Goal: Task Accomplishment & Management: Manage account settings

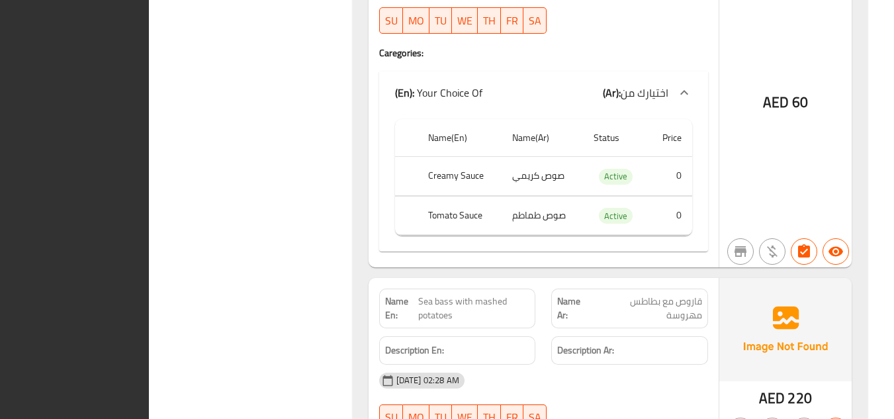
scroll to position [14790, 0]
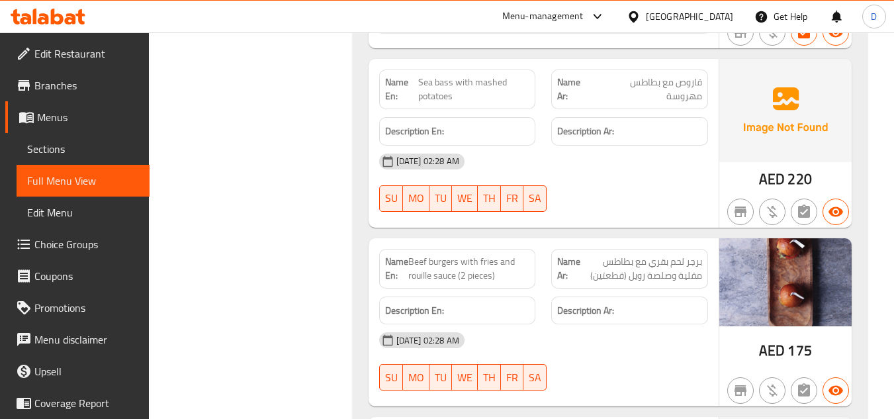
drag, startPoint x: 665, startPoint y: 13, endPoint x: 639, endPoint y: 32, distance: 32.1
click at [665, 13] on div "United Arab Emirates" at bounding box center [688, 16] width 87 height 15
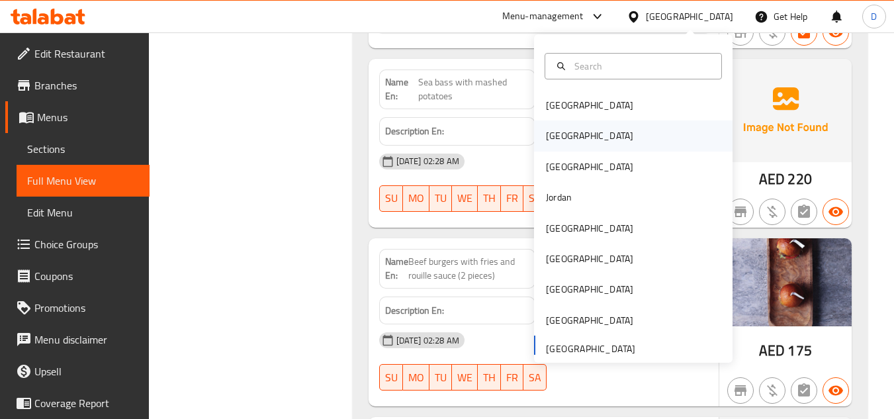
click at [579, 139] on div "[GEOGRAPHIC_DATA]" at bounding box center [633, 135] width 198 height 30
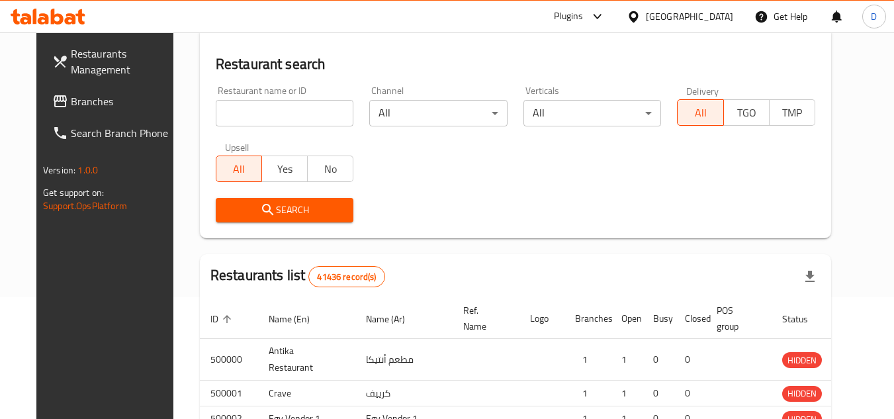
scroll to position [583, 0]
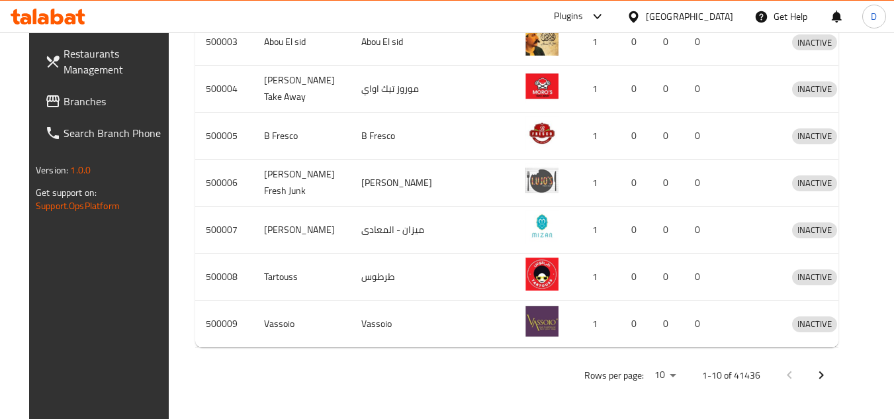
drag, startPoint x: 67, startPoint y: 101, endPoint x: 117, endPoint y: 108, distance: 50.9
click at [67, 101] on span "Branches" at bounding box center [115, 101] width 104 height 16
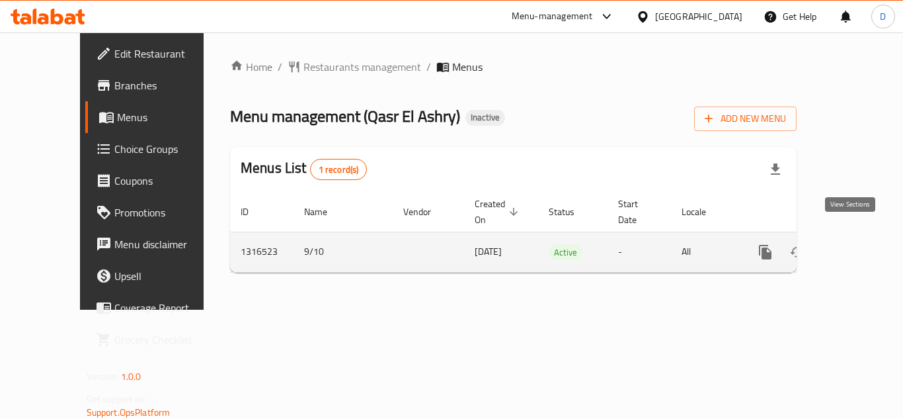
click at [856, 236] on link "enhanced table" at bounding box center [861, 252] width 32 height 32
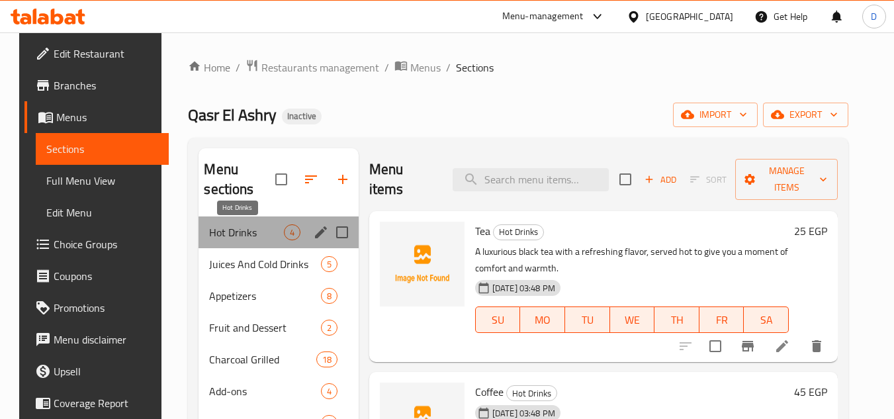
click at [213, 225] on span "Hot Drinks" at bounding box center [246, 232] width 74 height 16
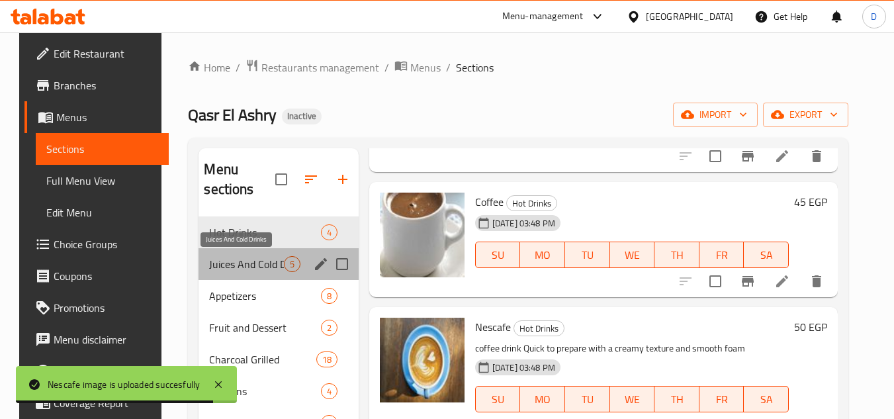
click at [265, 263] on span "Juices And Cold Drinks" at bounding box center [246, 264] width 74 height 16
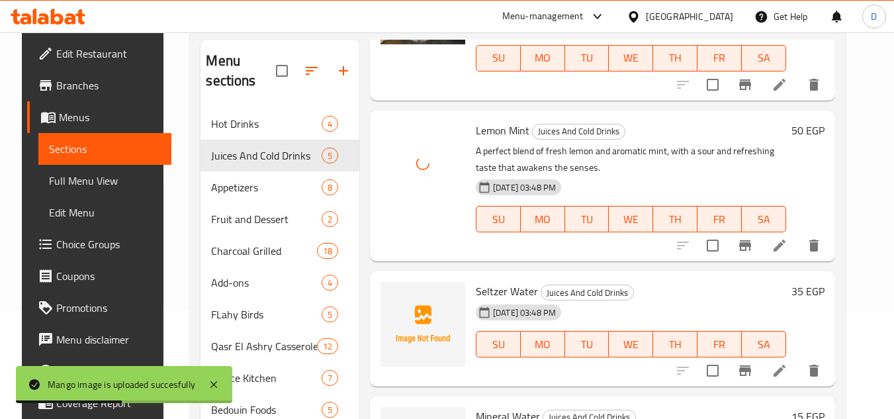
scroll to position [132, 0]
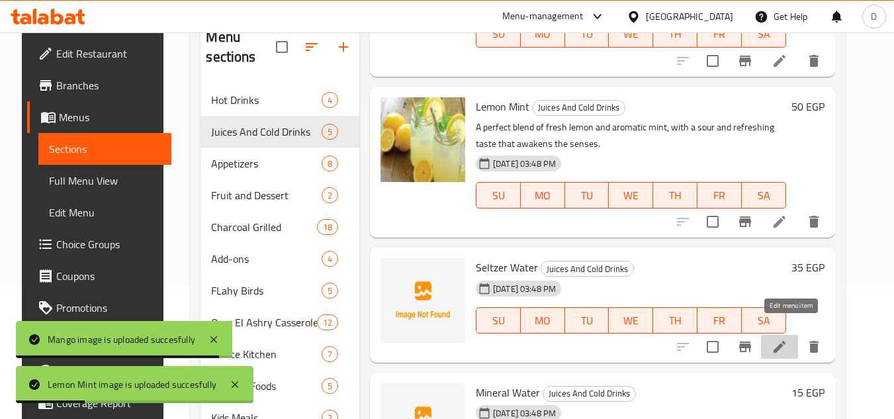
click at [785, 341] on icon at bounding box center [779, 347] width 12 height 12
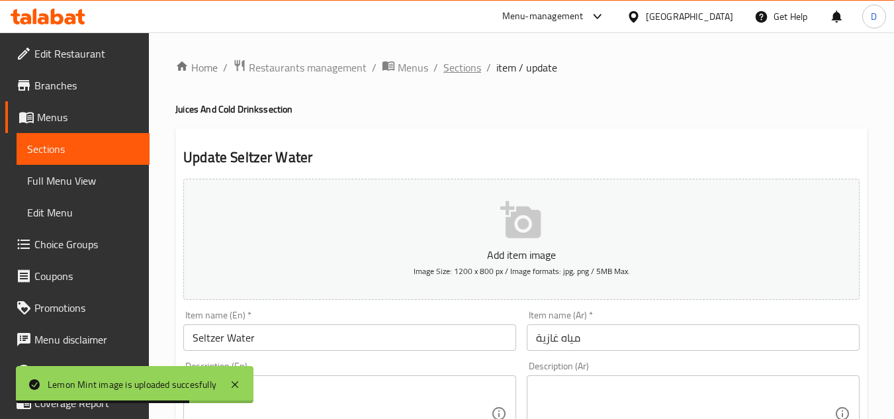
click at [443, 65] on span "Sections" at bounding box center [462, 68] width 38 height 16
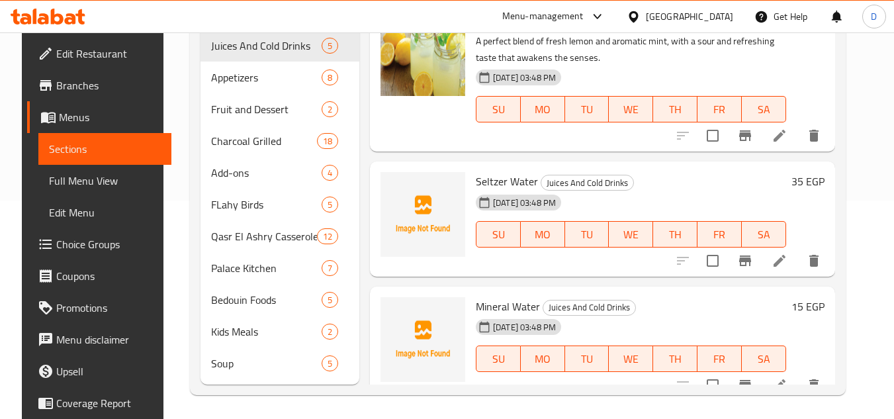
scroll to position [221, 0]
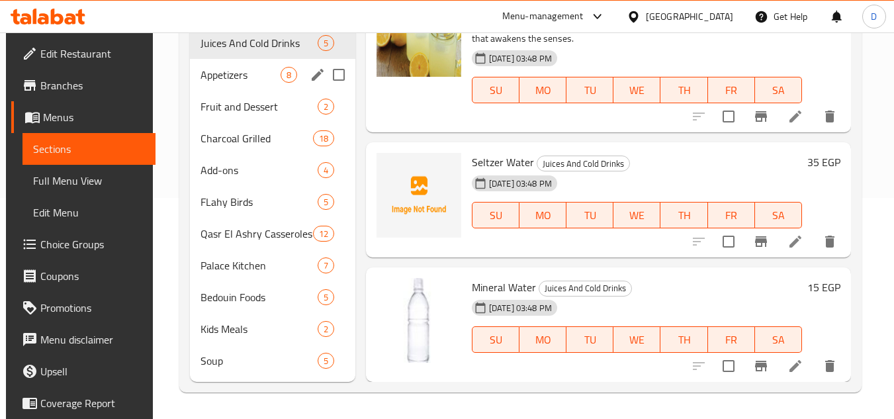
click at [240, 79] on span "Appetizers" at bounding box center [240, 75] width 80 height 16
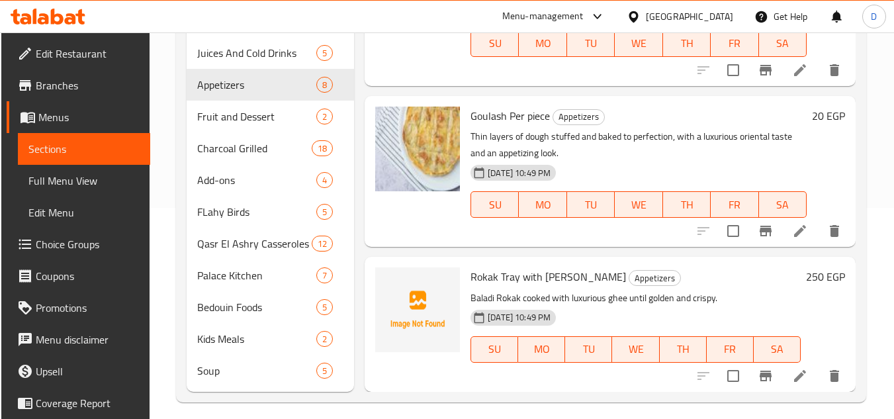
scroll to position [221, 0]
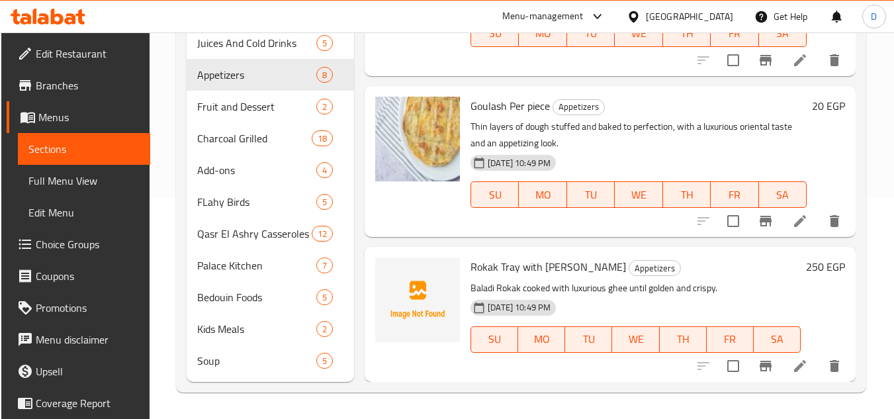
click at [792, 370] on icon at bounding box center [800, 366] width 16 height 16
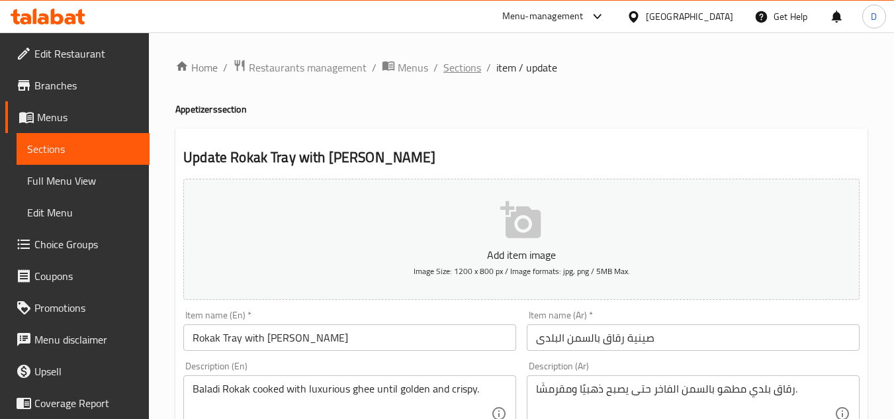
click at [460, 72] on span "Sections" at bounding box center [462, 68] width 38 height 16
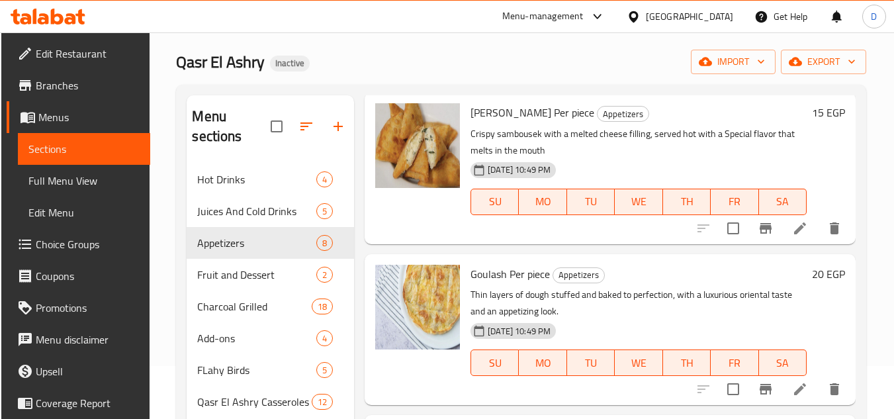
scroll to position [221, 0]
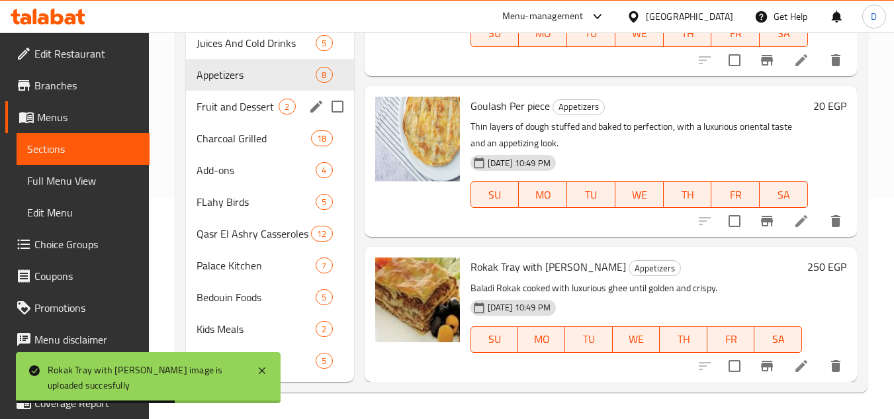
drag, startPoint x: 233, startPoint y: 94, endPoint x: 284, endPoint y: 118, distance: 56.5
click at [233, 95] on div "Fruit and Dessert 2" at bounding box center [269, 107] width 167 height 32
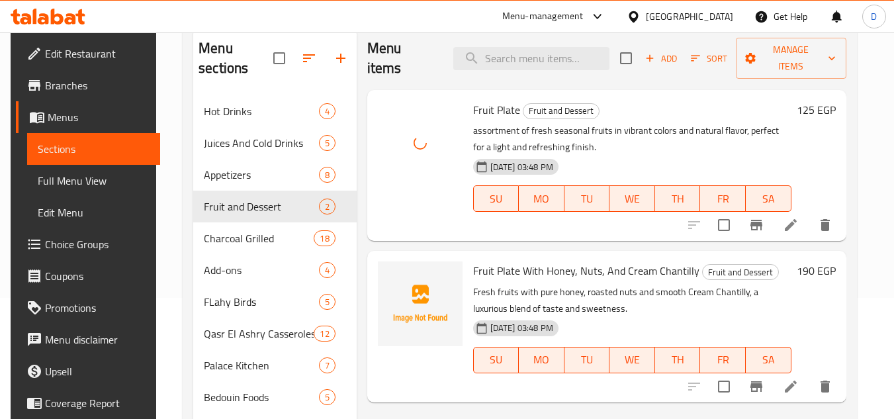
scroll to position [132, 0]
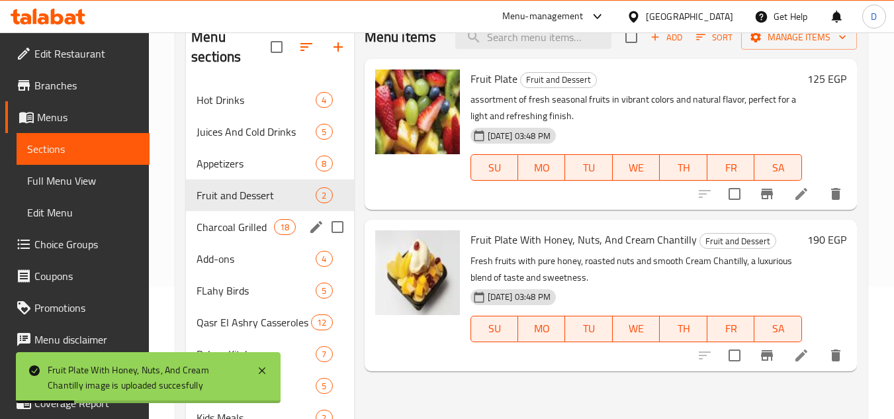
click at [258, 222] on span "Charcoal Grilled" at bounding box center [234, 227] width 77 height 16
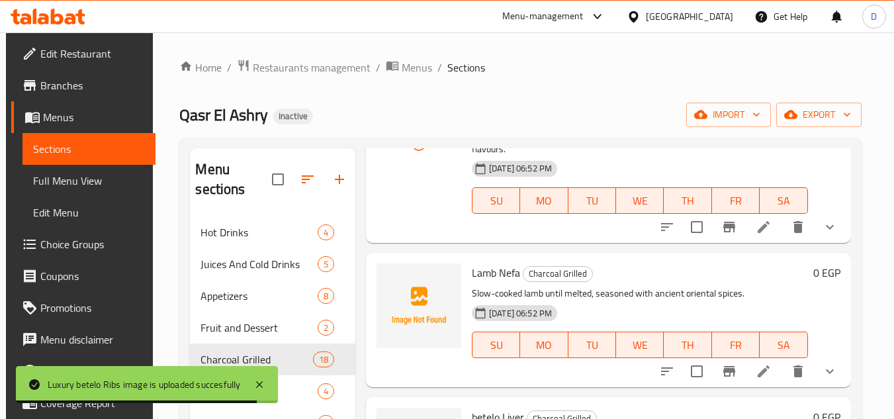
scroll to position [265, 0]
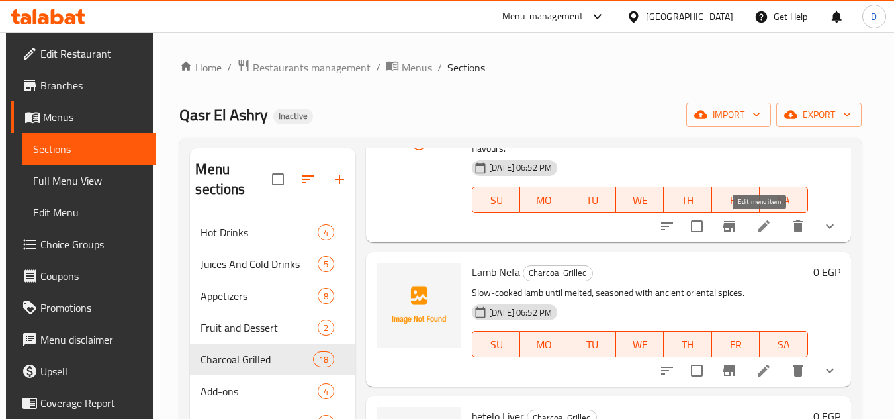
click at [755, 226] on icon at bounding box center [763, 226] width 16 height 16
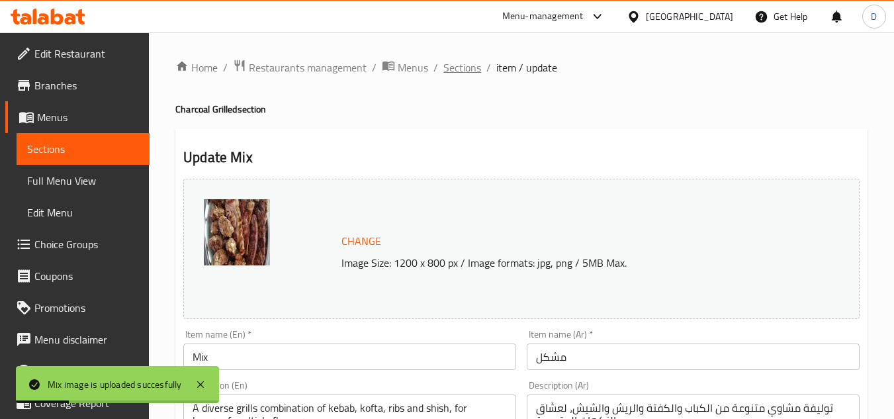
click at [458, 75] on span "Sections" at bounding box center [462, 68] width 38 height 16
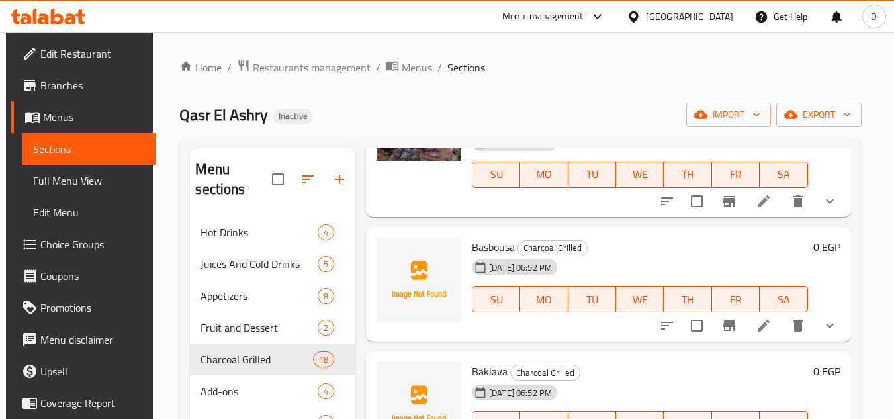
scroll to position [728, 0]
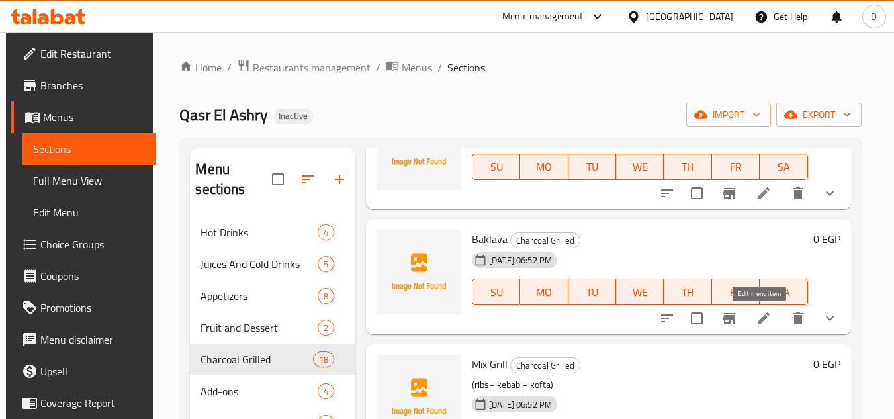
click at [755, 313] on icon at bounding box center [763, 318] width 16 height 16
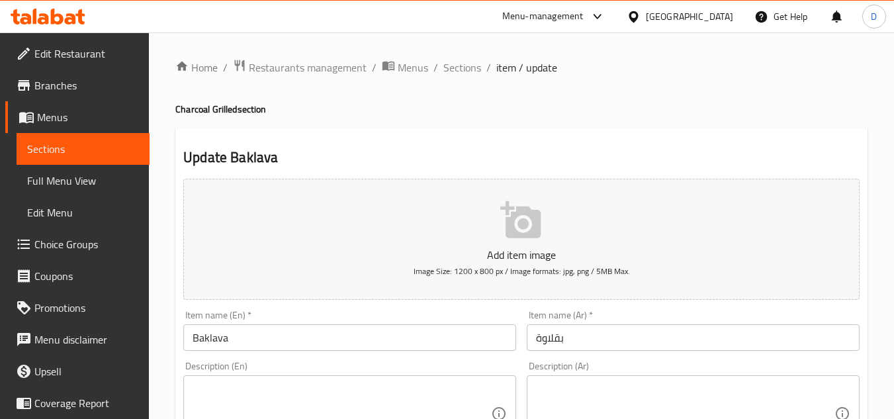
click at [554, 339] on input "بقلاوة" at bounding box center [692, 337] width 333 height 26
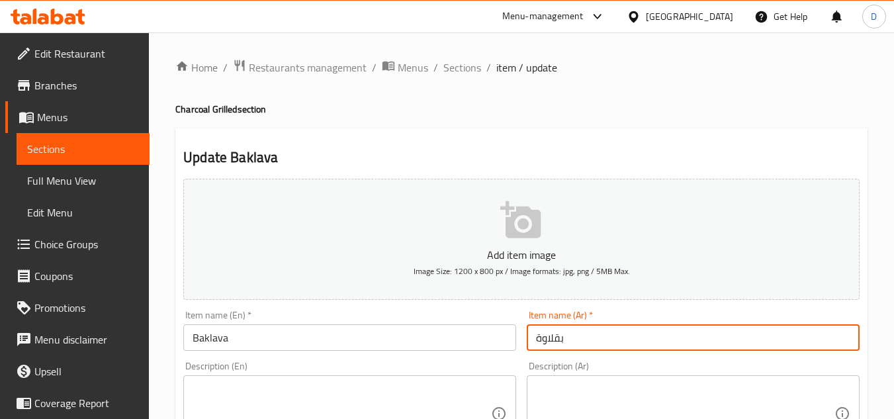
click at [554, 339] on input "بقلاوة" at bounding box center [692, 337] width 333 height 26
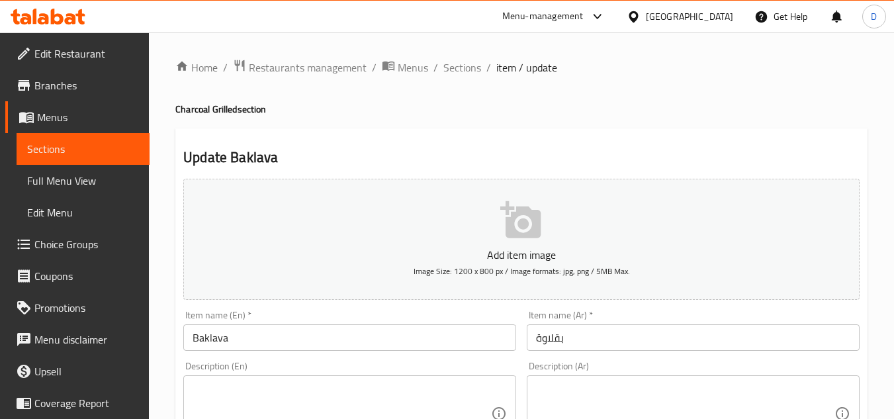
drag, startPoint x: 467, startPoint y: 68, endPoint x: 440, endPoint y: 87, distance: 32.8
click at [467, 68] on span "Sections" at bounding box center [462, 68] width 38 height 16
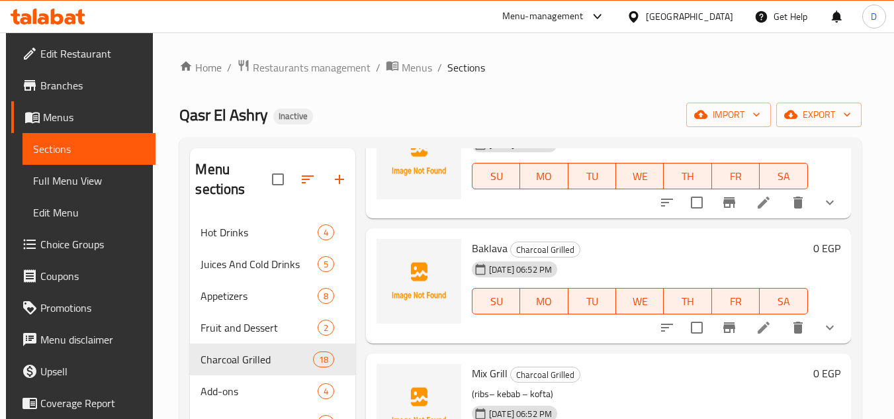
scroll to position [860, 0]
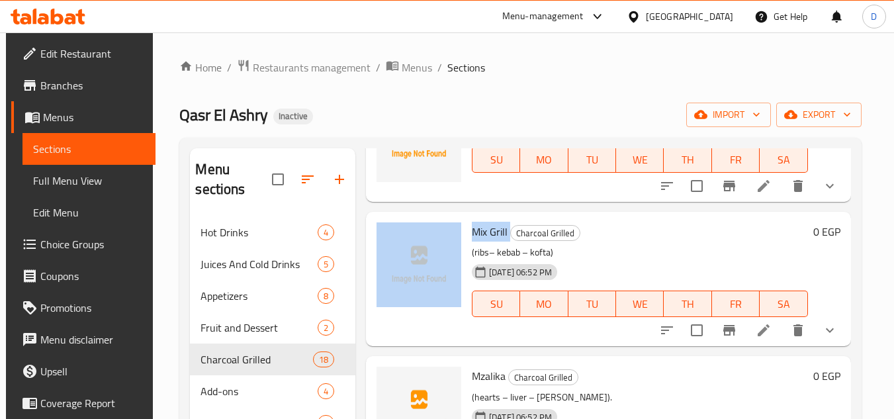
drag, startPoint x: 507, startPoint y: 230, endPoint x: 464, endPoint y: 231, distance: 43.7
click at [464, 231] on div "Mix Grill Charcoal Grilled (ribs– kebab – kofta) [DATE] 06:52 PM SU MO TU WE TH…" at bounding box center [608, 279] width 474 height 124
copy div "Mix Grill"
click at [755, 331] on icon at bounding box center [763, 330] width 16 height 16
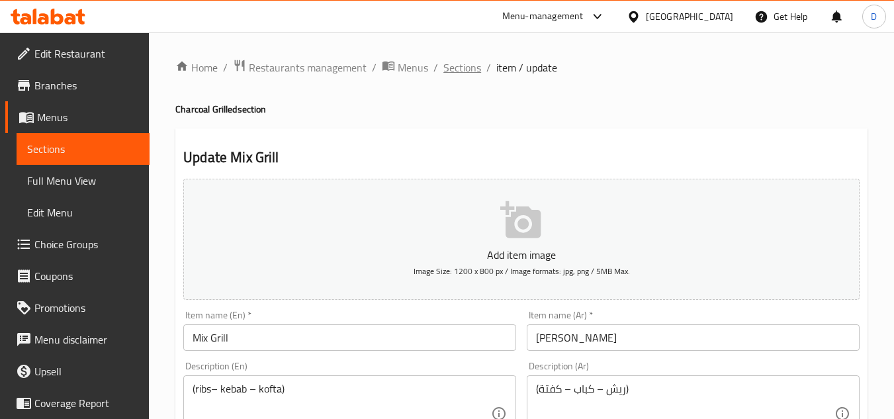
click at [443, 62] on span "Sections" at bounding box center [462, 68] width 38 height 16
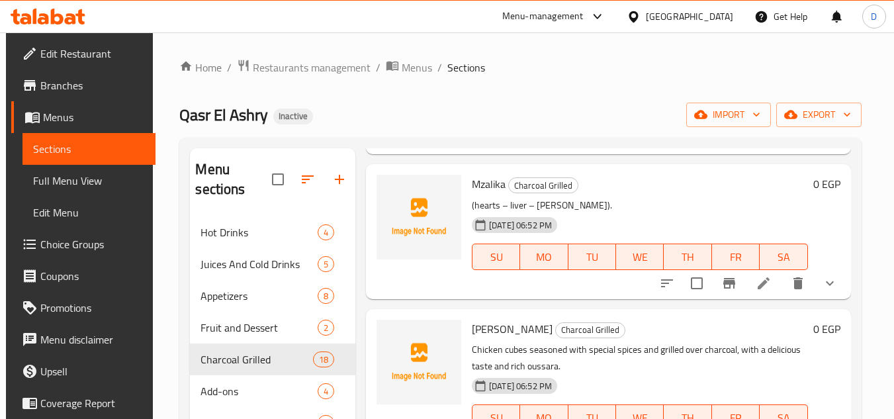
scroll to position [1058, 0]
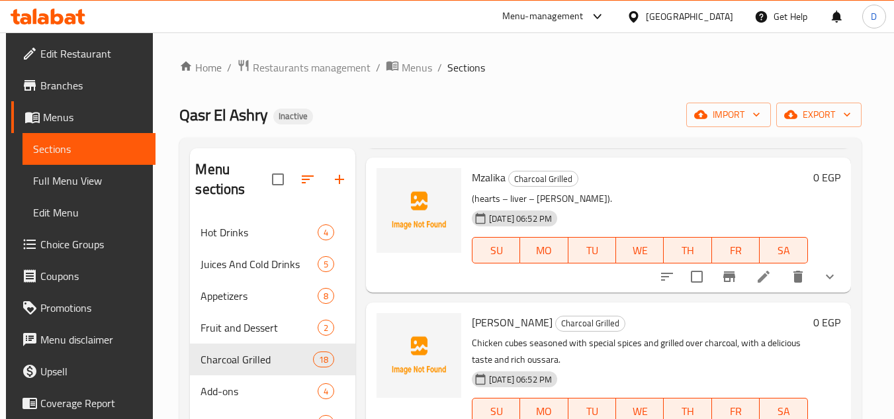
click at [757, 276] on icon at bounding box center [763, 277] width 12 height 12
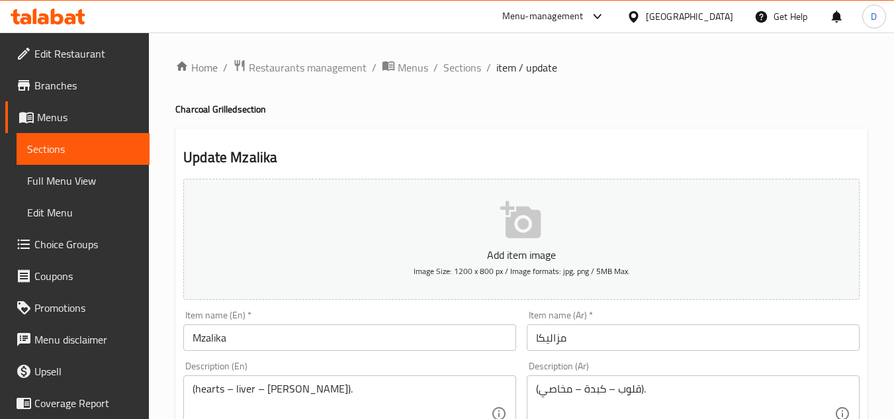
click at [546, 345] on input "مزاليكا" at bounding box center [692, 337] width 333 height 26
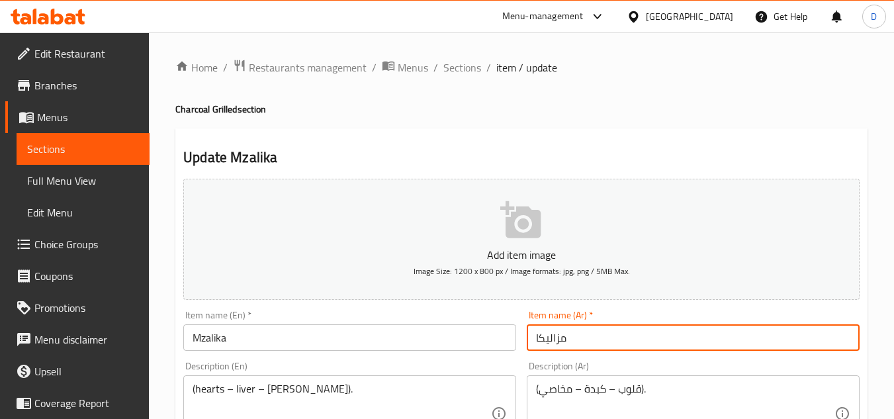
click at [546, 345] on input "مزاليكا" at bounding box center [692, 337] width 333 height 26
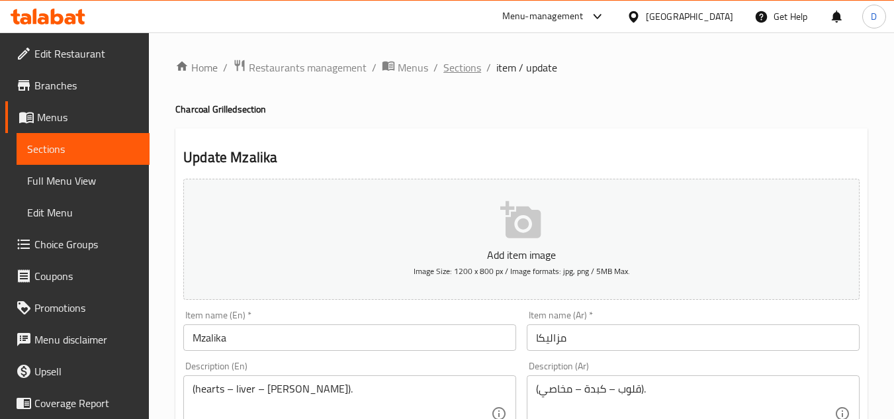
click at [462, 69] on span "Sections" at bounding box center [462, 68] width 38 height 16
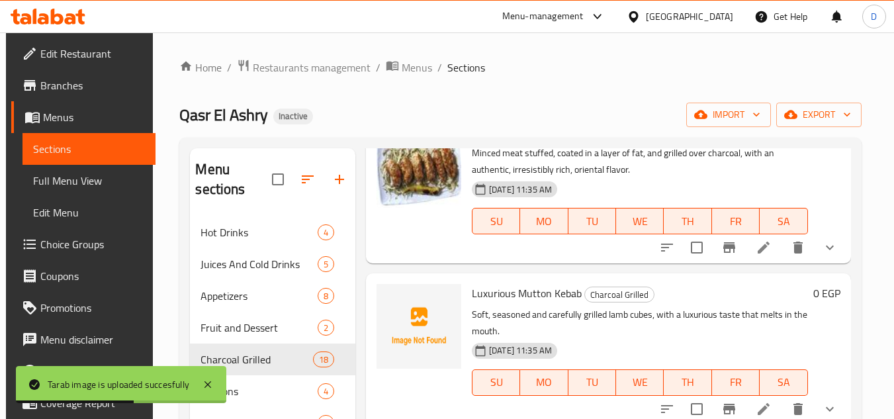
scroll to position [1970, 0]
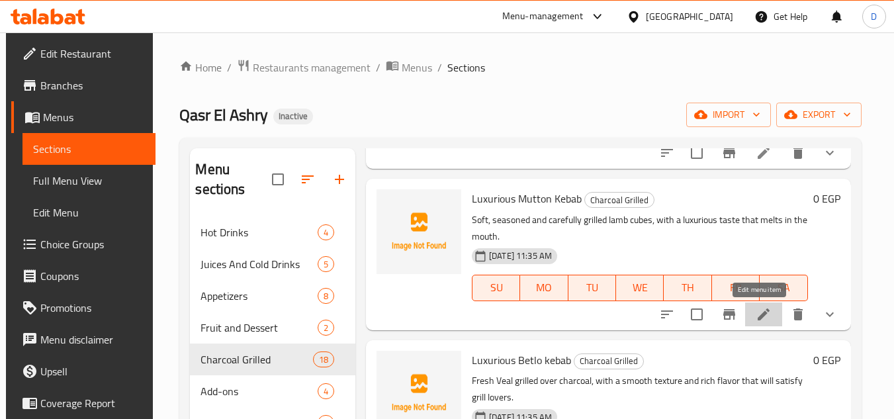
click at [762, 319] on icon at bounding box center [763, 314] width 16 height 16
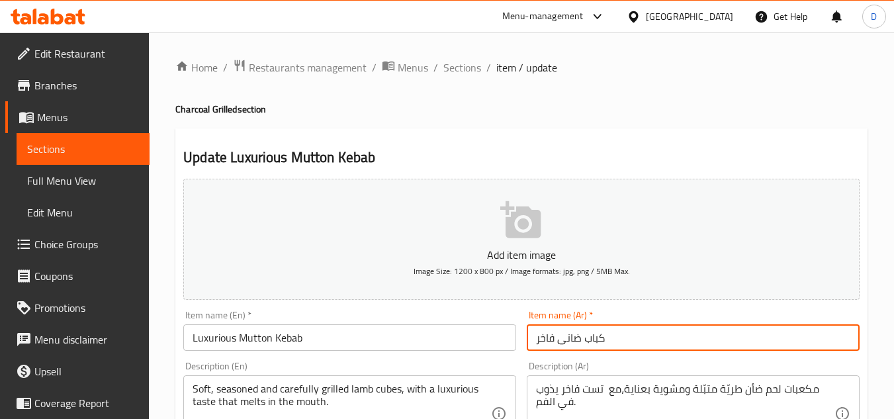
click at [572, 342] on input "كباب ضانى فاخر" at bounding box center [692, 337] width 333 height 26
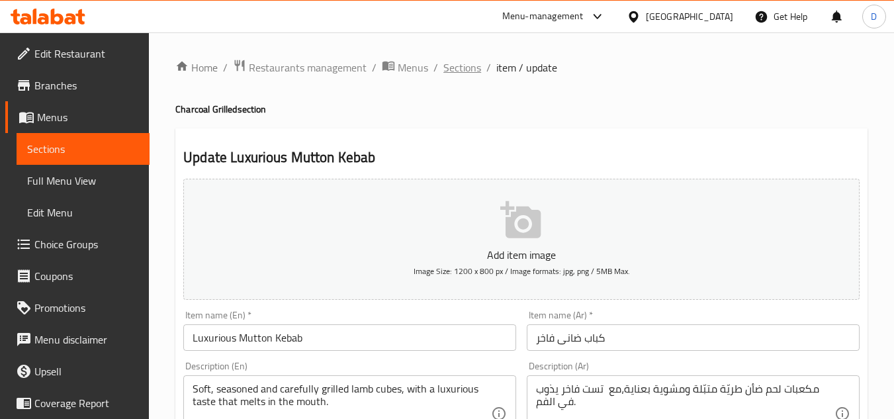
click at [469, 71] on span "Sections" at bounding box center [462, 68] width 38 height 16
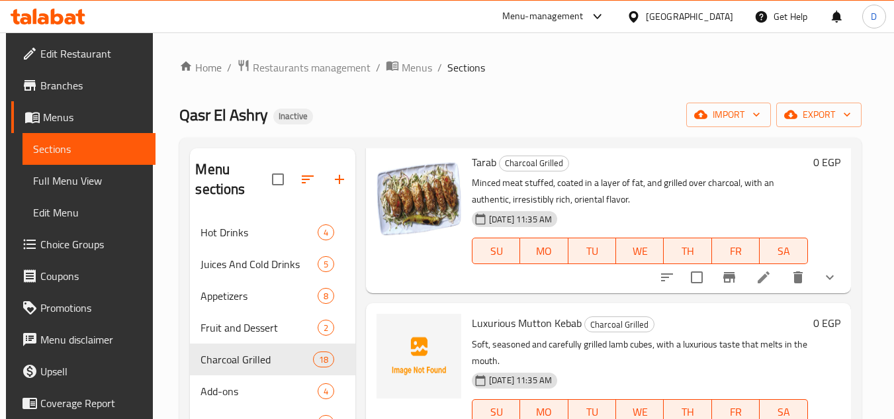
scroll to position [1918, 0]
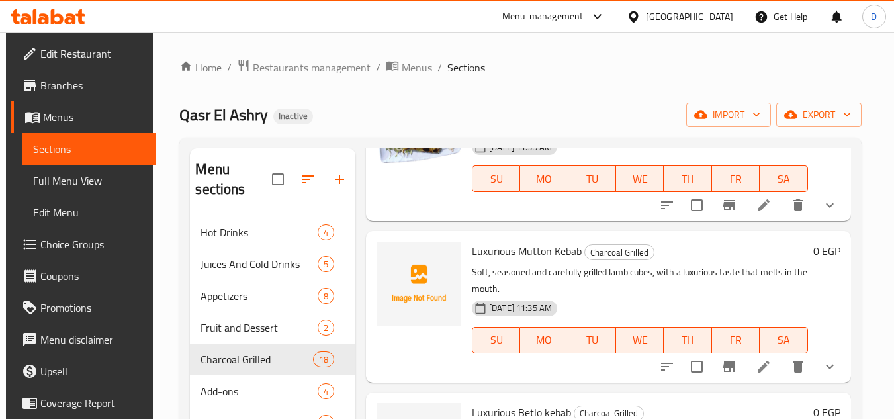
click at [536, 252] on span "Luxurious Mutton Kebab" at bounding box center [527, 251] width 110 height 20
click at [757, 370] on icon at bounding box center [763, 366] width 12 height 12
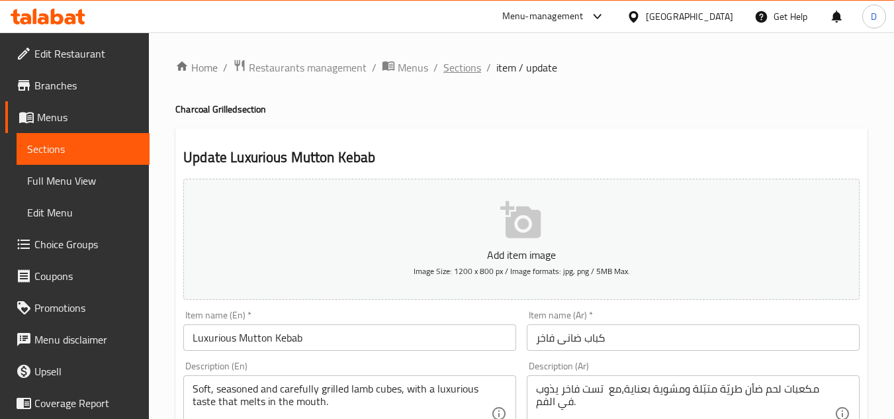
click at [458, 65] on span "Sections" at bounding box center [462, 68] width 38 height 16
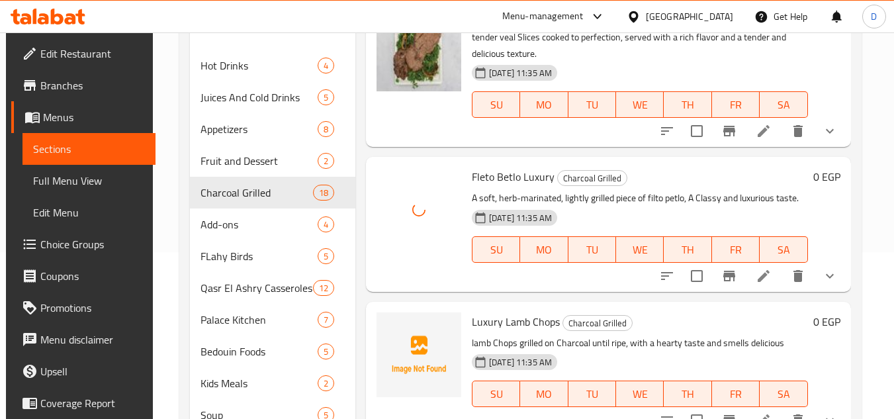
scroll to position [221, 0]
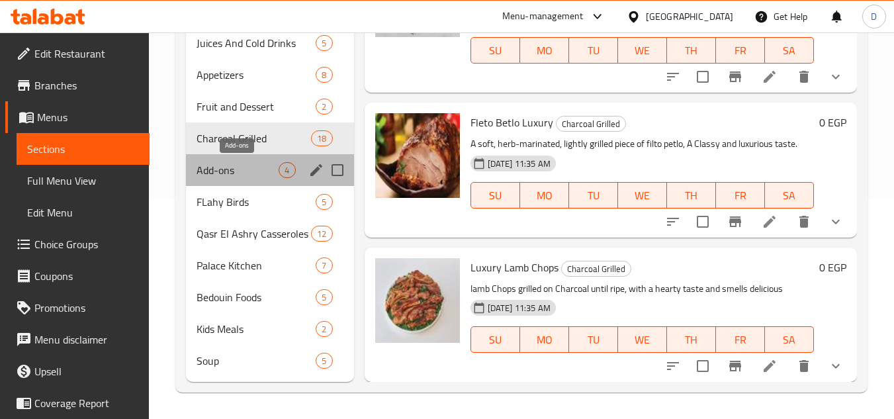
click at [255, 173] on span "Add-ons" at bounding box center [237, 170] width 82 height 16
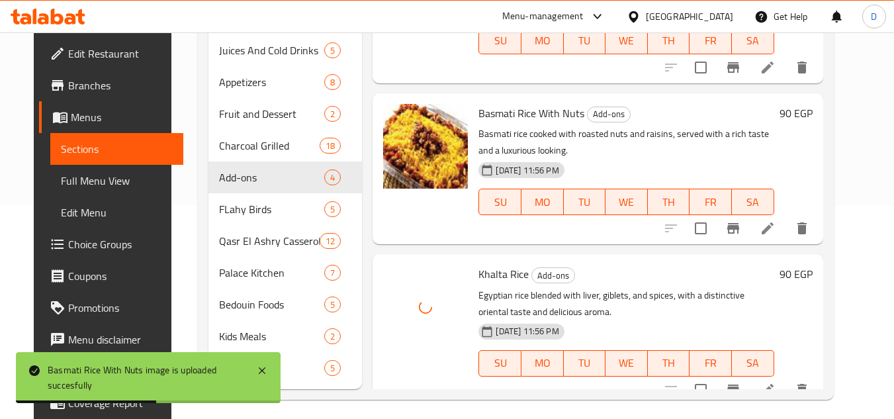
scroll to position [221, 0]
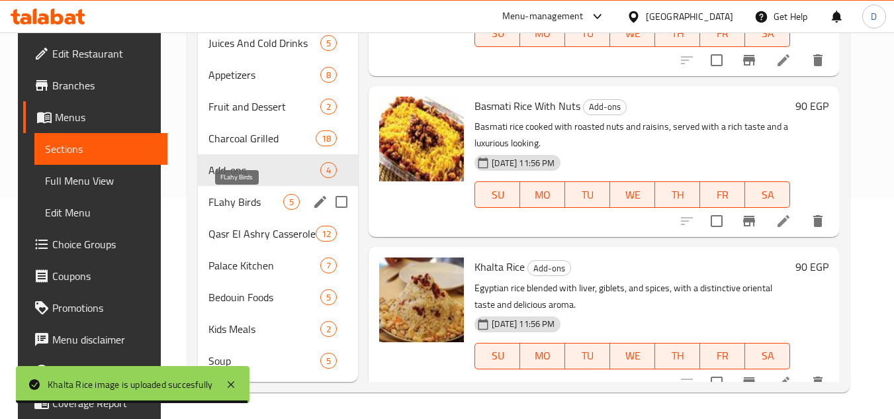
click at [220, 203] on span "FLahy Birds" at bounding box center [245, 202] width 75 height 16
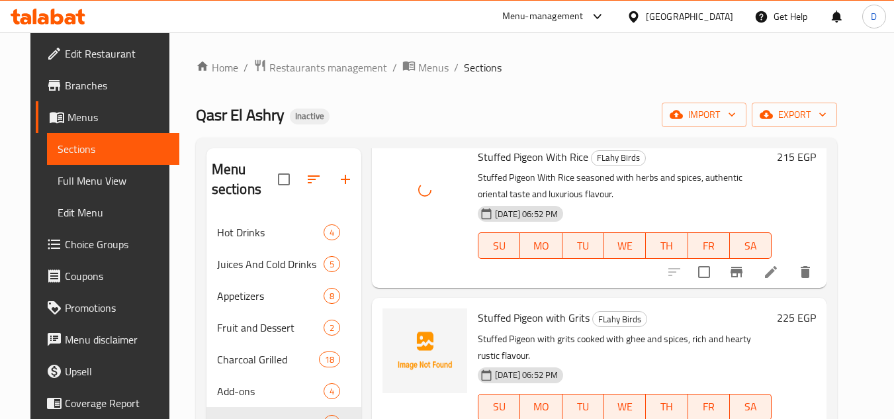
scroll to position [132, 0]
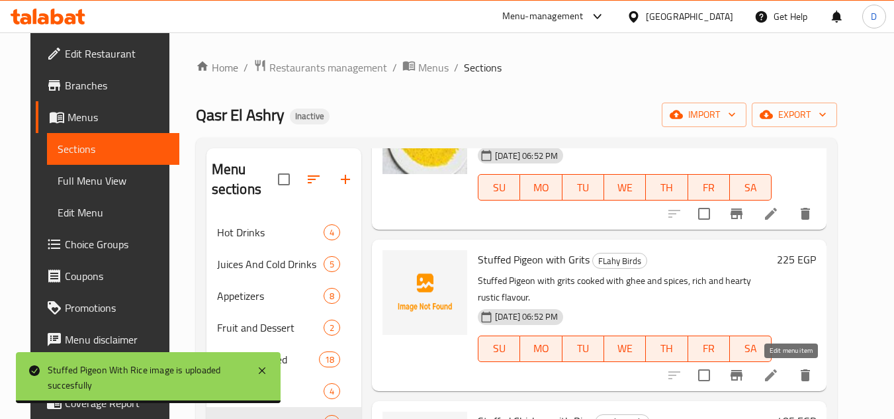
click at [778, 380] on icon at bounding box center [771, 375] width 16 height 16
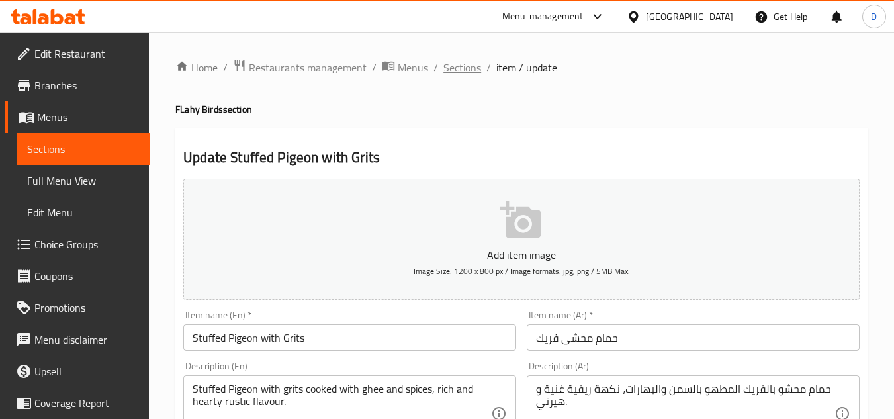
click at [463, 67] on span "Sections" at bounding box center [462, 68] width 38 height 16
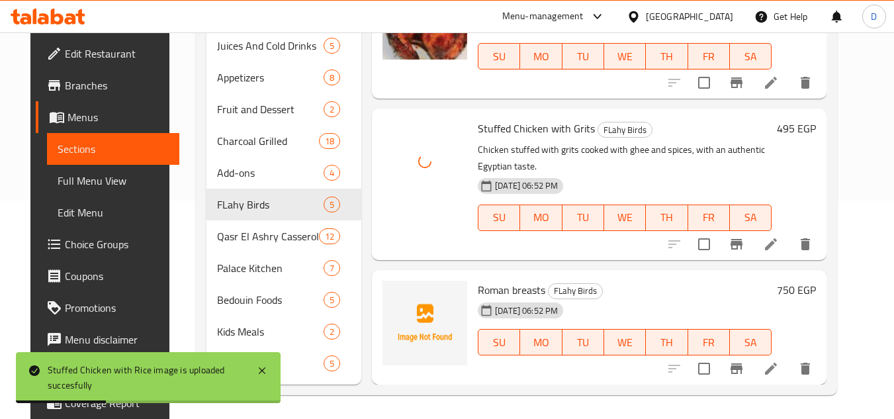
scroll to position [221, 0]
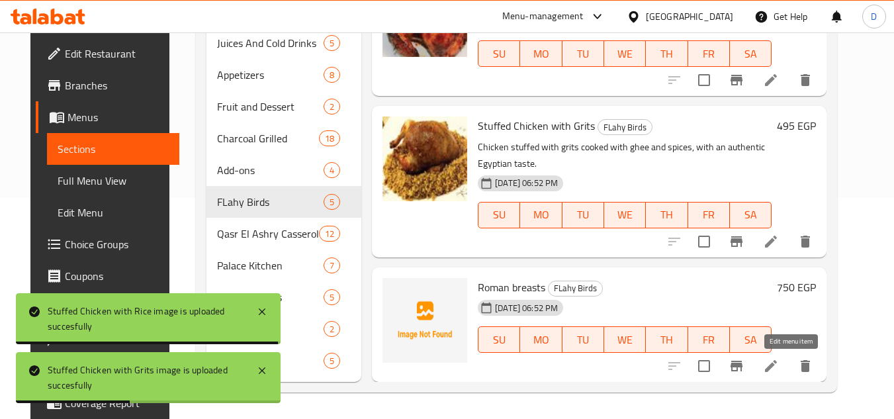
click at [778, 370] on icon at bounding box center [771, 366] width 16 height 16
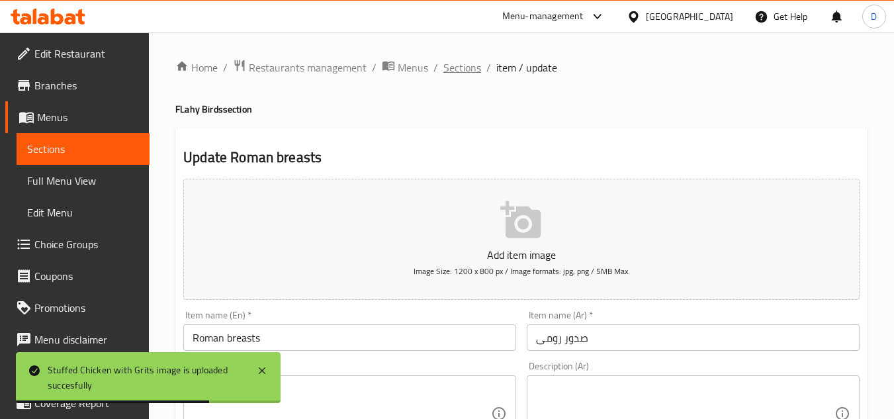
click at [457, 65] on span "Sections" at bounding box center [462, 68] width 38 height 16
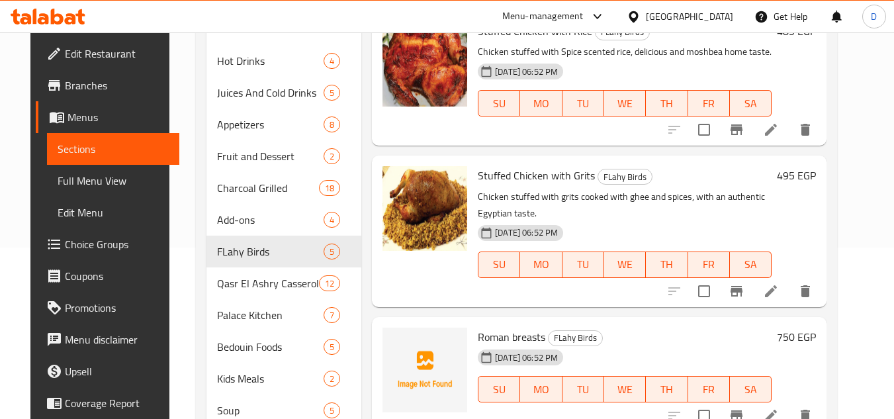
scroll to position [221, 0]
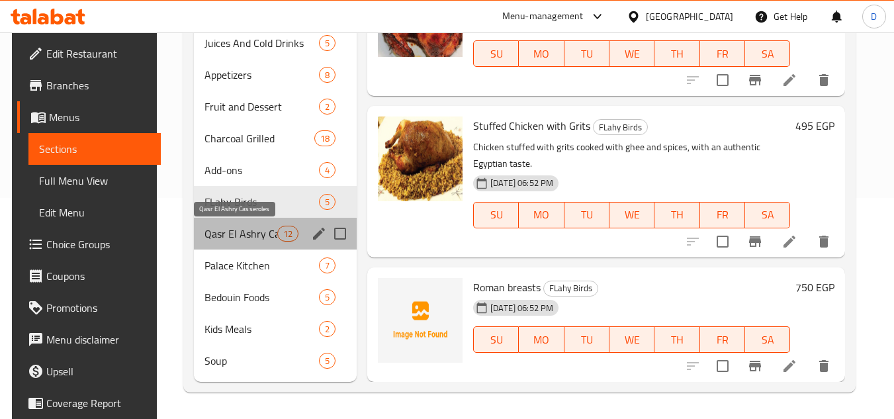
click at [241, 239] on span "Qasr El Ashry Casseroles" at bounding box center [240, 234] width 73 height 16
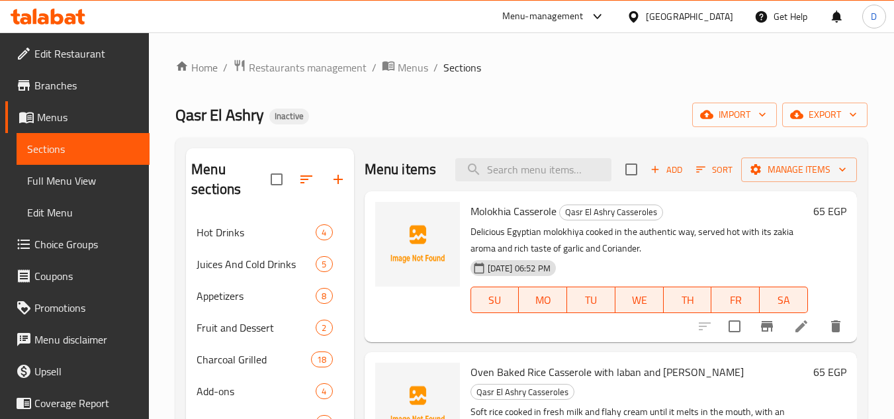
click at [497, 221] on span "Molokhia Casserole" at bounding box center [513, 211] width 86 height 20
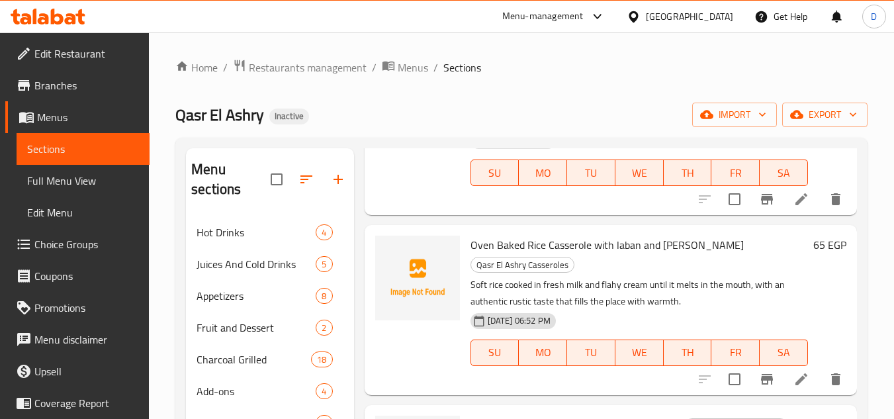
scroll to position [132, 0]
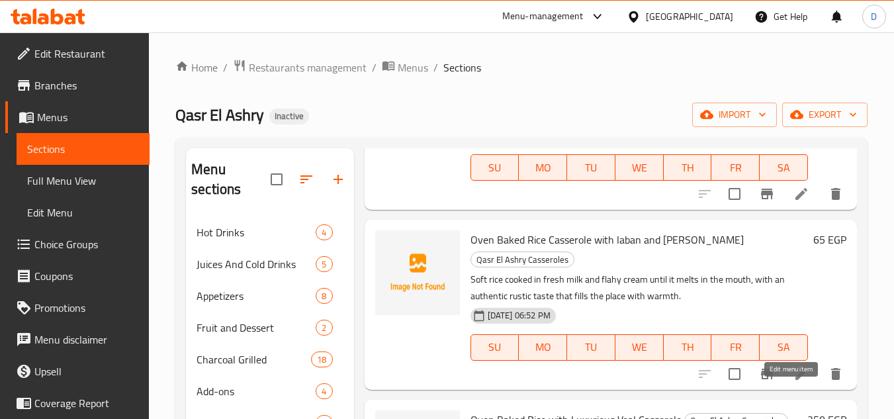
click at [793, 382] on icon at bounding box center [801, 374] width 16 height 16
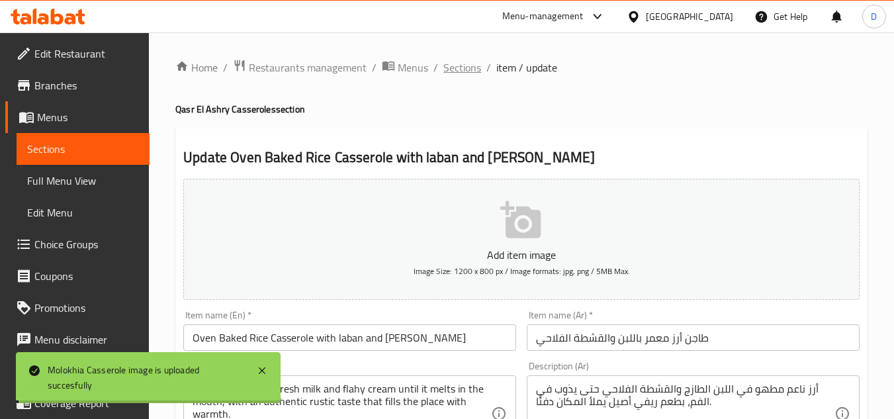
click at [459, 74] on span "Sections" at bounding box center [462, 68] width 38 height 16
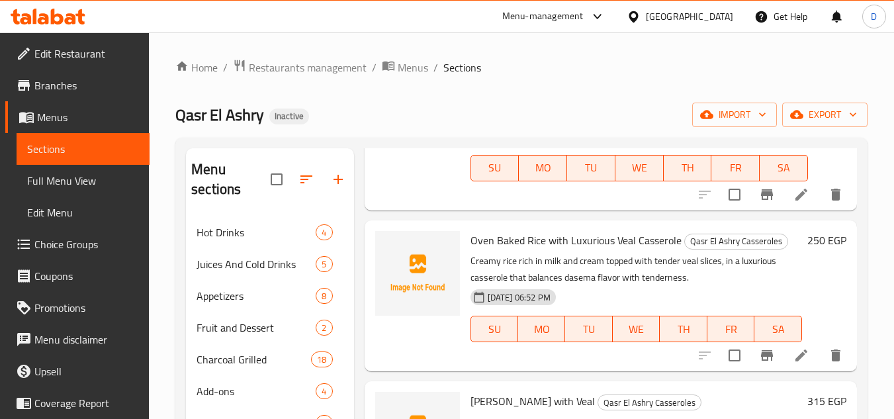
scroll to position [331, 0]
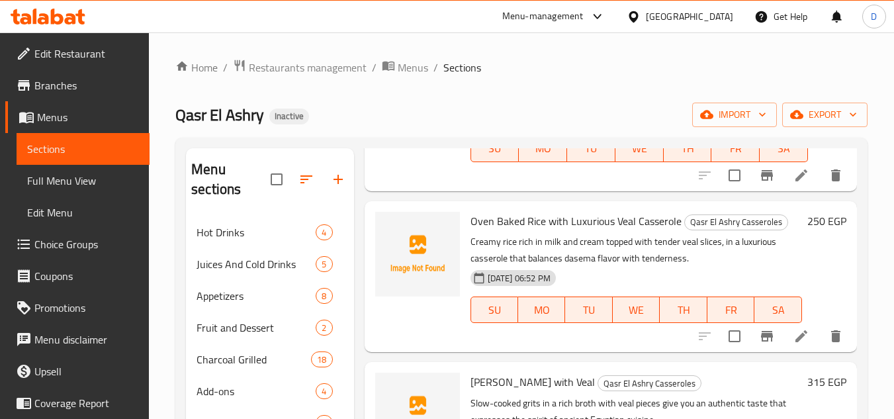
click at [798, 344] on icon at bounding box center [801, 336] width 16 height 16
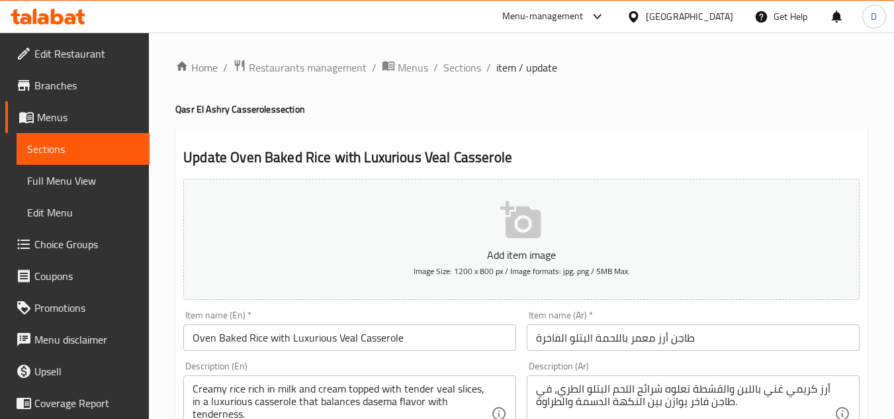
click at [455, 62] on span "Sections" at bounding box center [462, 68] width 38 height 16
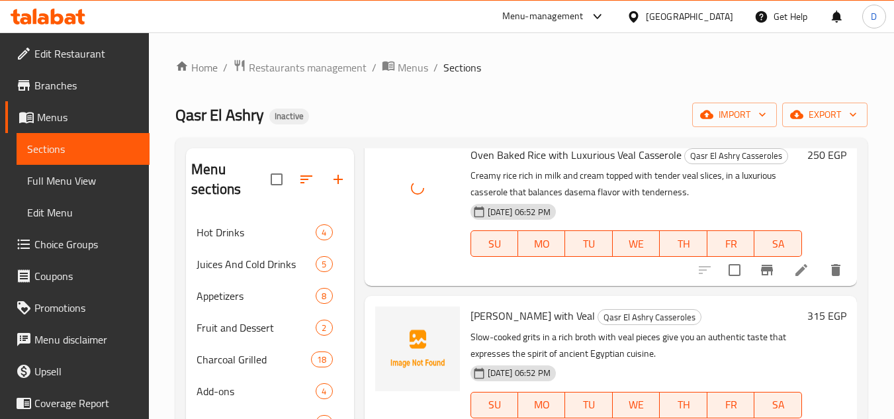
scroll to position [463, 0]
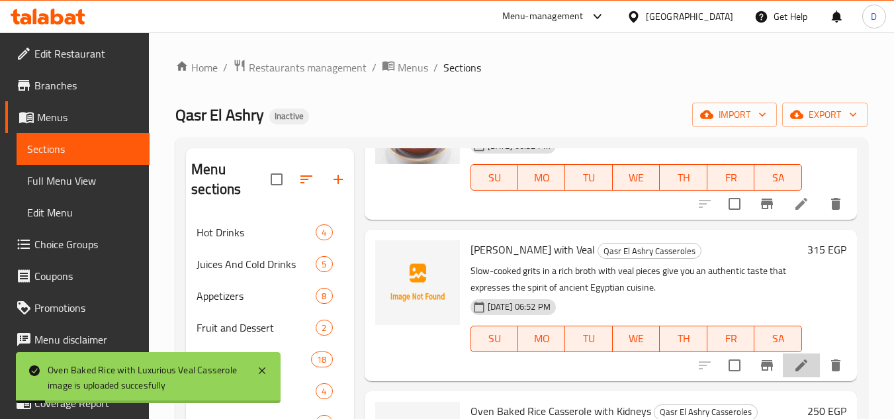
click at [799, 377] on li at bounding box center [800, 365] width 37 height 24
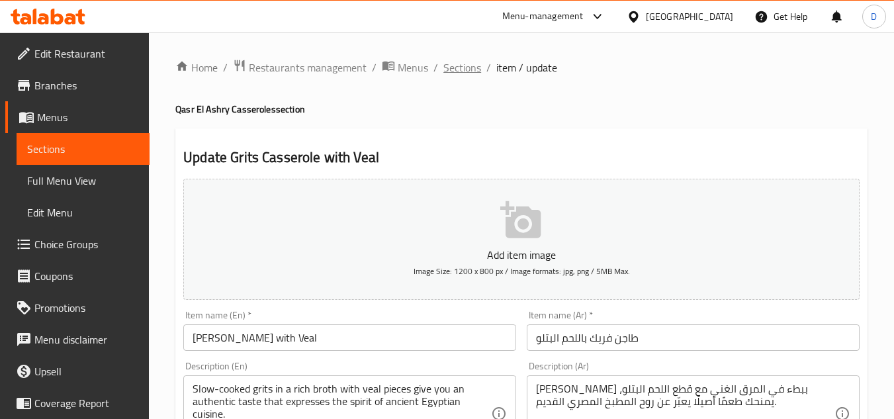
click at [462, 65] on span "Sections" at bounding box center [462, 68] width 38 height 16
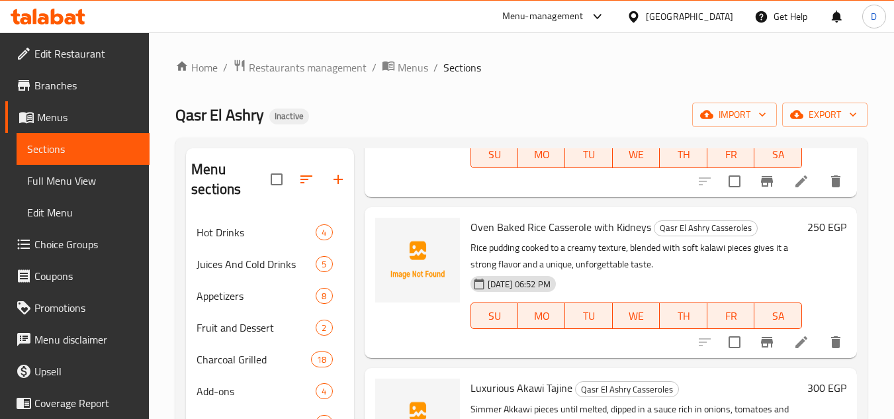
scroll to position [661, 0]
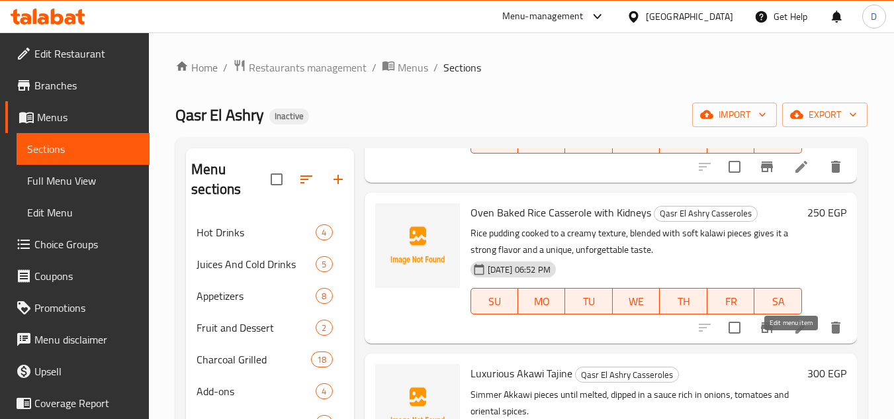
click at [793, 335] on icon at bounding box center [801, 327] width 16 height 16
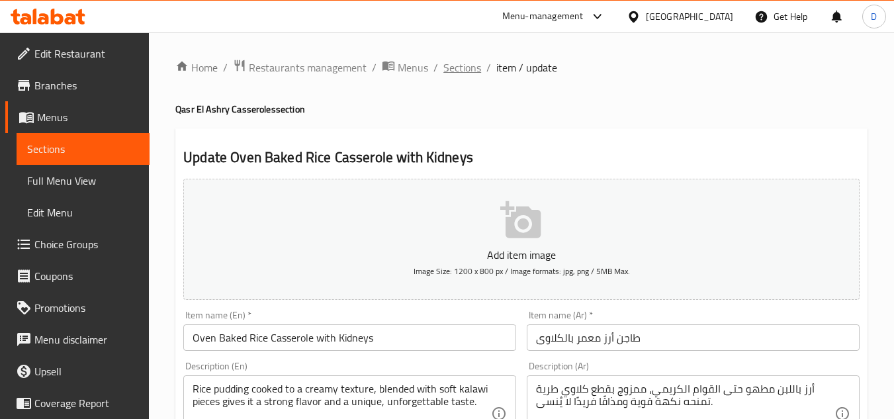
click at [458, 64] on span "Sections" at bounding box center [462, 68] width 38 height 16
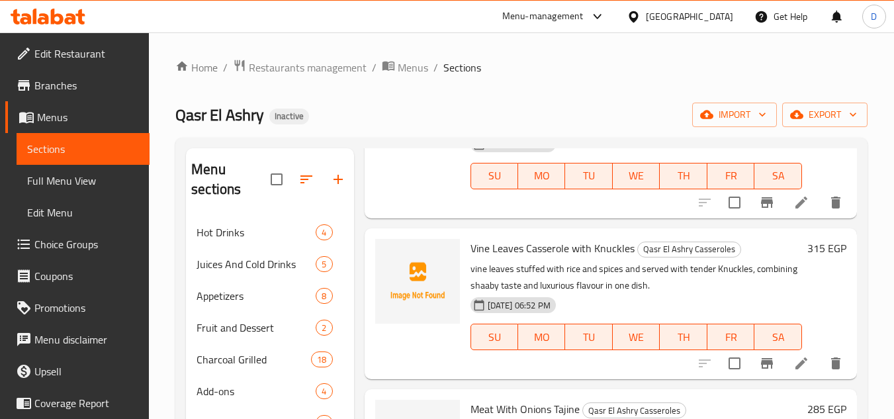
scroll to position [992, 0]
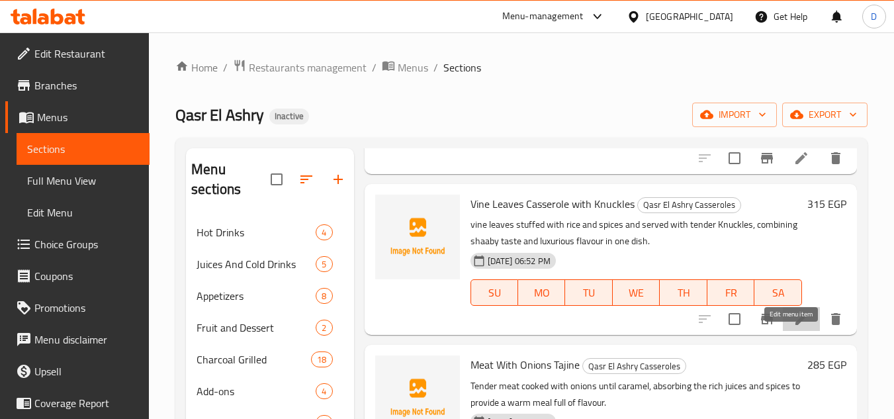
click at [797, 327] on icon at bounding box center [801, 319] width 16 height 16
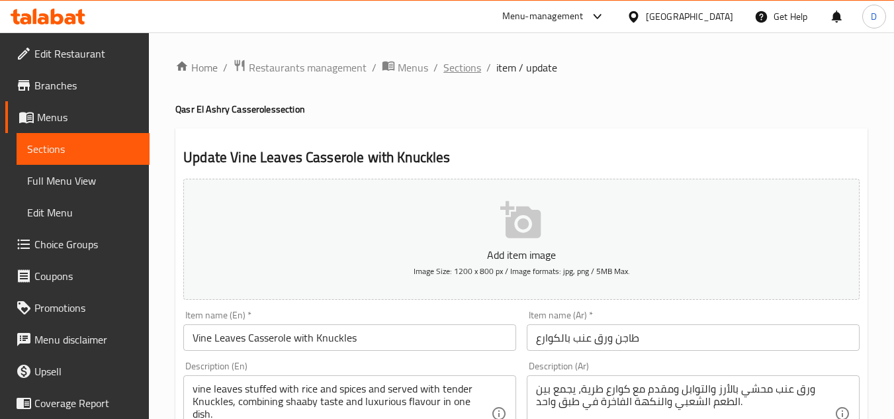
click at [469, 60] on span "Sections" at bounding box center [462, 68] width 38 height 16
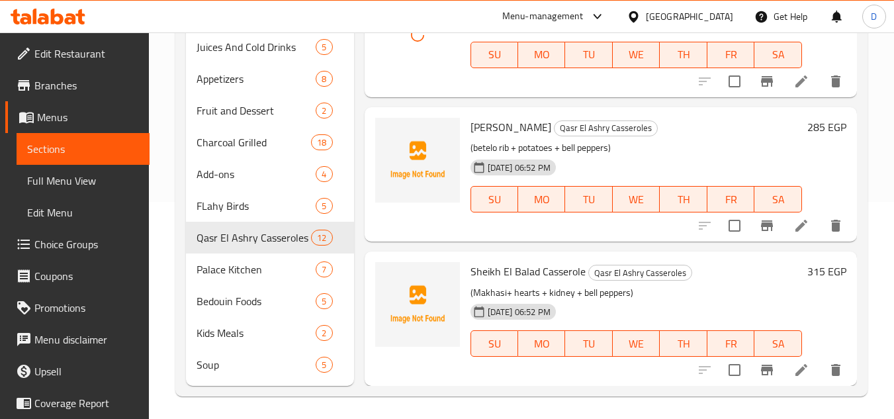
scroll to position [221, 0]
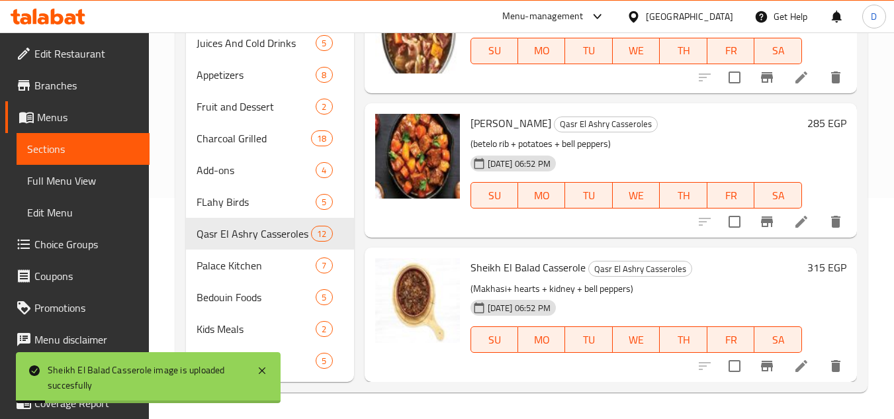
click at [577, 245] on div "Menu items Add Sort Manage items Molokhia Casserole Qasr El Ashry Casseroles De…" at bounding box center [605, 154] width 503 height 454
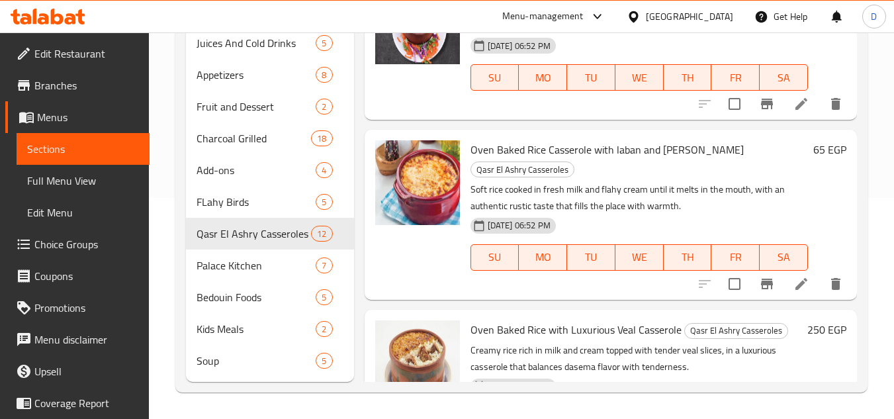
scroll to position [0, 0]
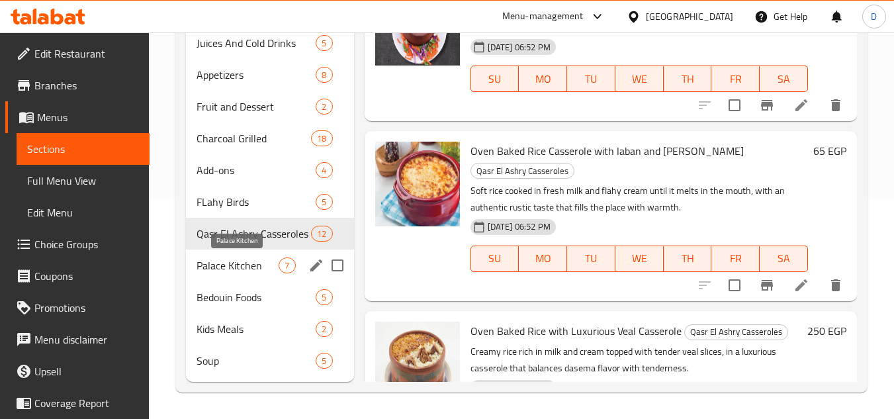
click at [209, 271] on span "Palace Kitchen" at bounding box center [237, 265] width 82 height 16
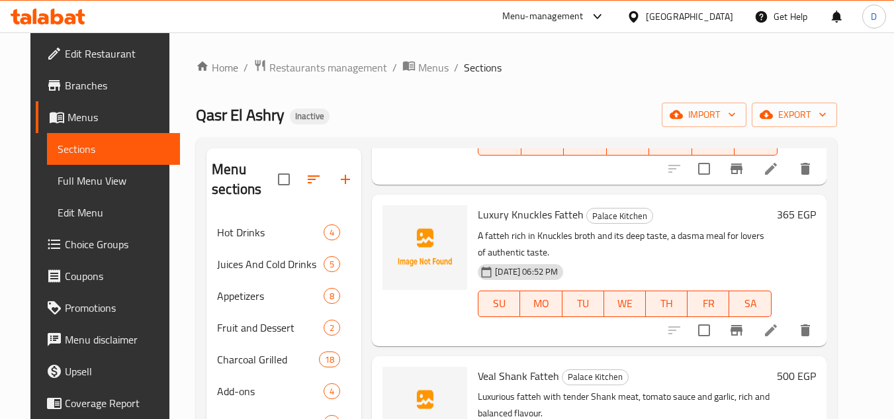
scroll to position [198, 0]
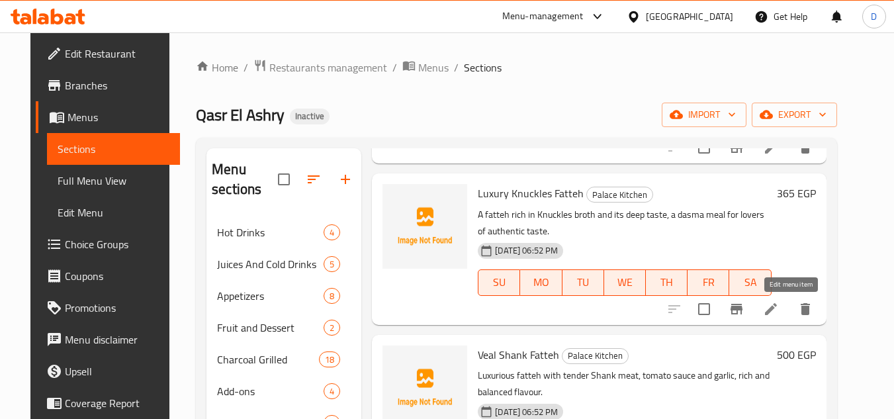
click at [789, 317] on li at bounding box center [770, 309] width 37 height 24
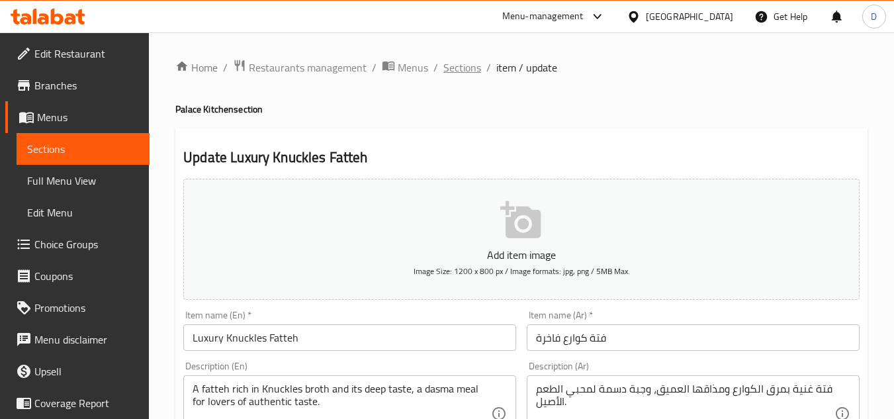
click at [456, 71] on span "Sections" at bounding box center [462, 68] width 38 height 16
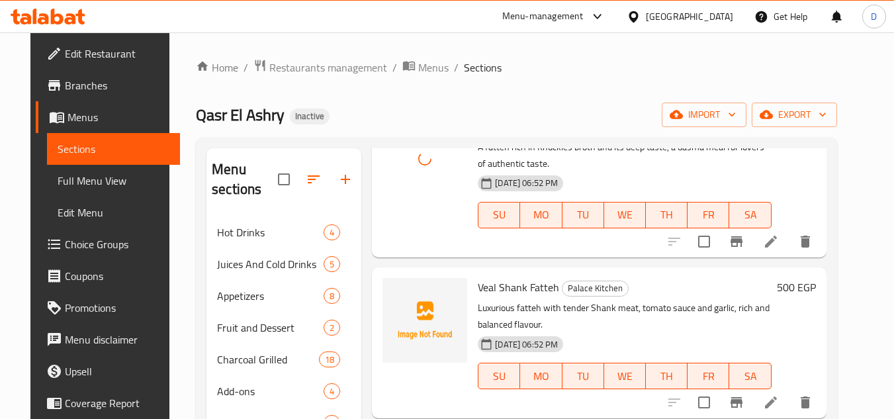
scroll to position [331, 0]
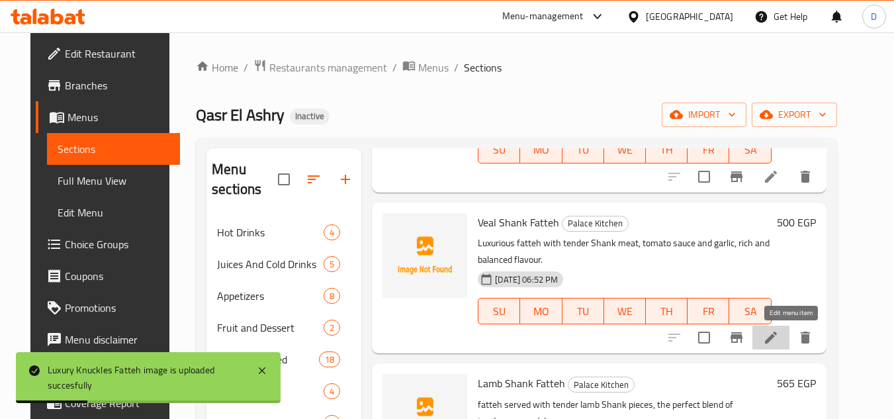
click at [778, 337] on icon at bounding box center [771, 337] width 16 height 16
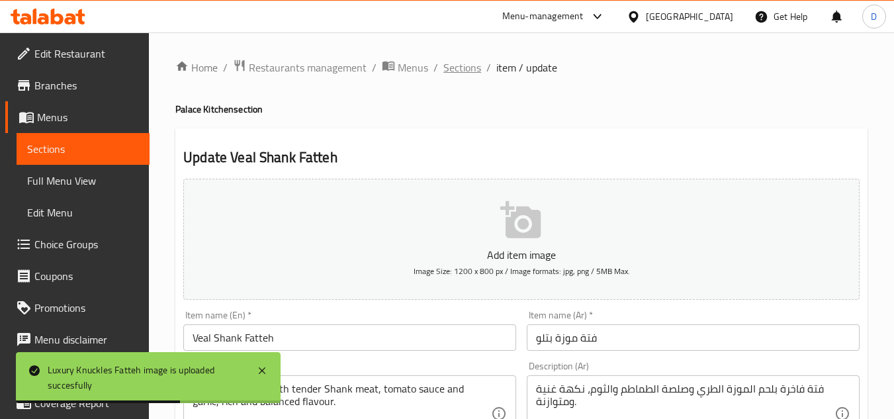
click at [460, 70] on span "Sections" at bounding box center [462, 68] width 38 height 16
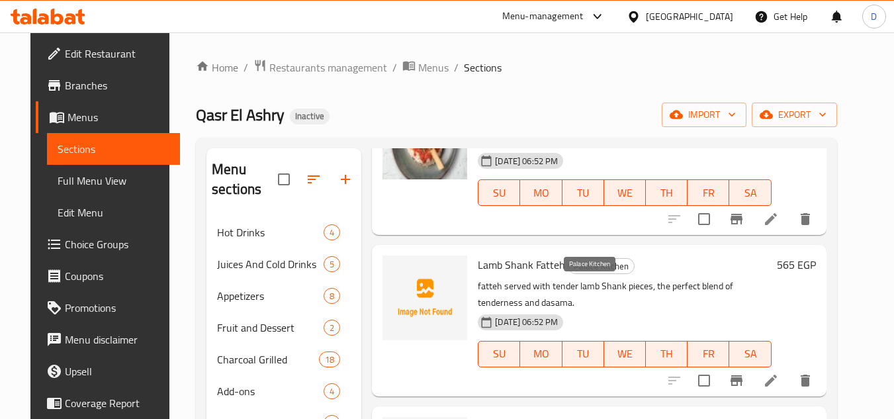
scroll to position [463, 0]
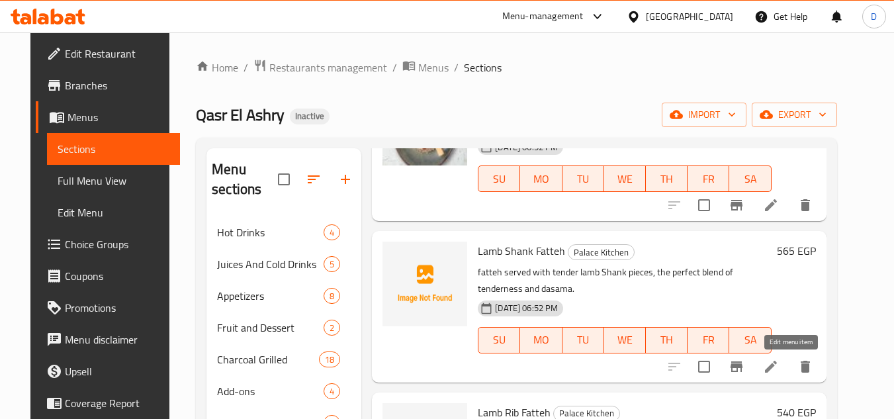
click at [778, 370] on icon at bounding box center [771, 366] width 16 height 16
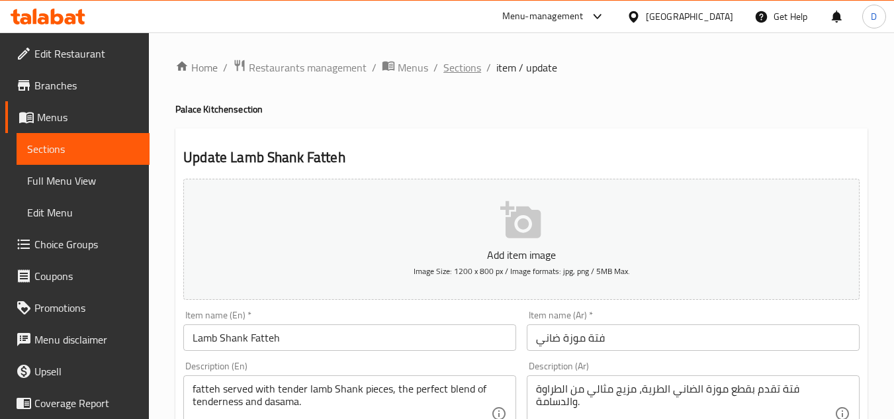
click at [455, 61] on span "Sections" at bounding box center [462, 68] width 38 height 16
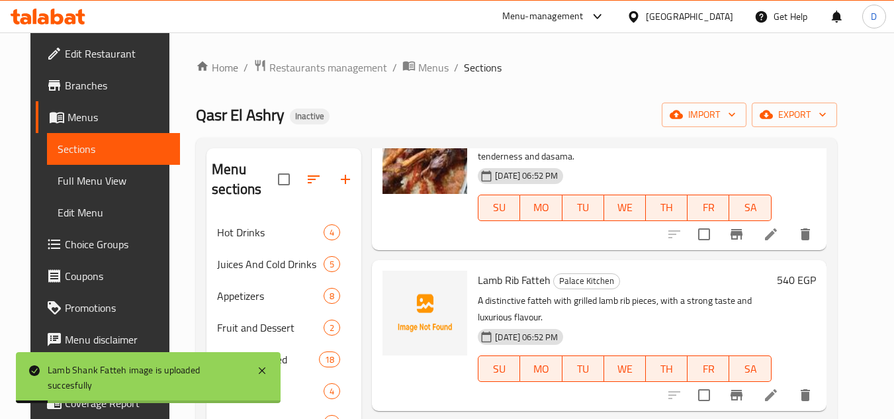
scroll to position [661, 0]
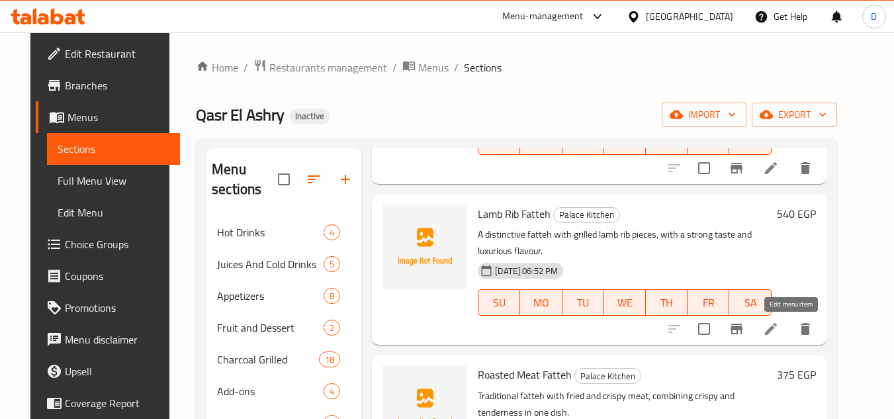
click at [776, 328] on icon at bounding box center [771, 329] width 12 height 12
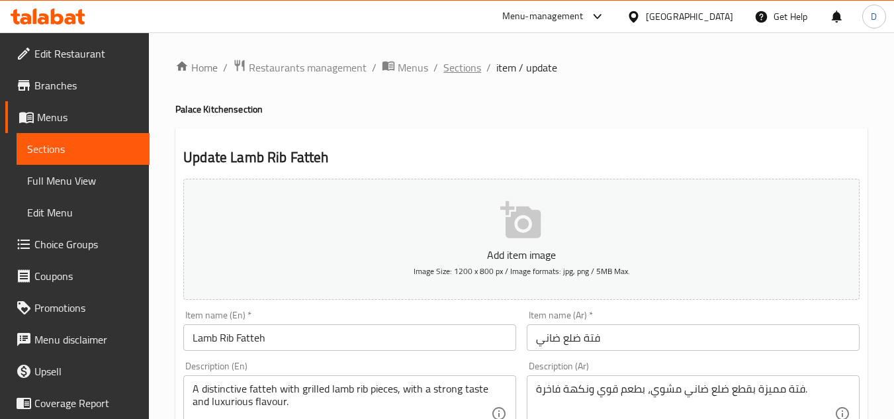
click at [468, 75] on span "Sections" at bounding box center [462, 68] width 38 height 16
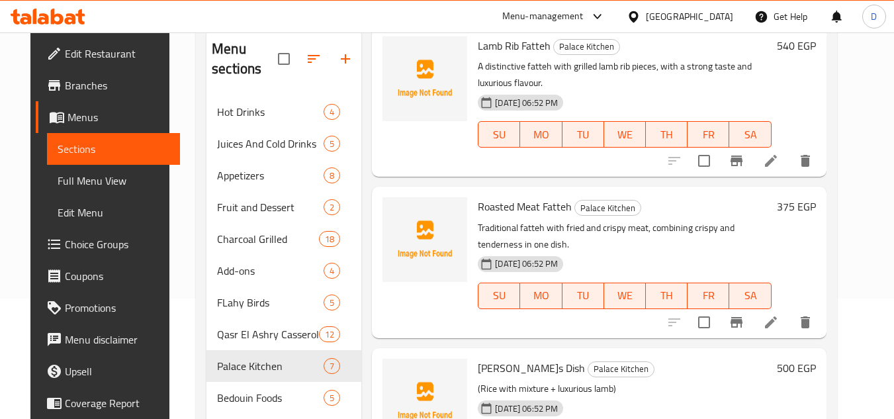
scroll to position [132, 0]
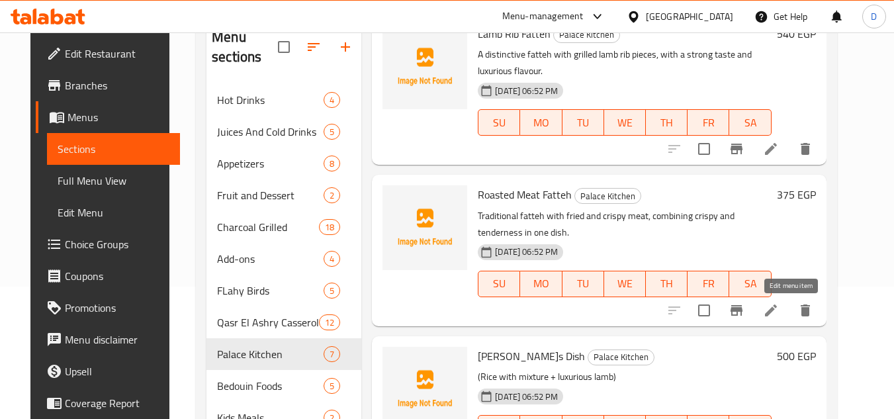
click at [776, 306] on icon at bounding box center [771, 310] width 12 height 12
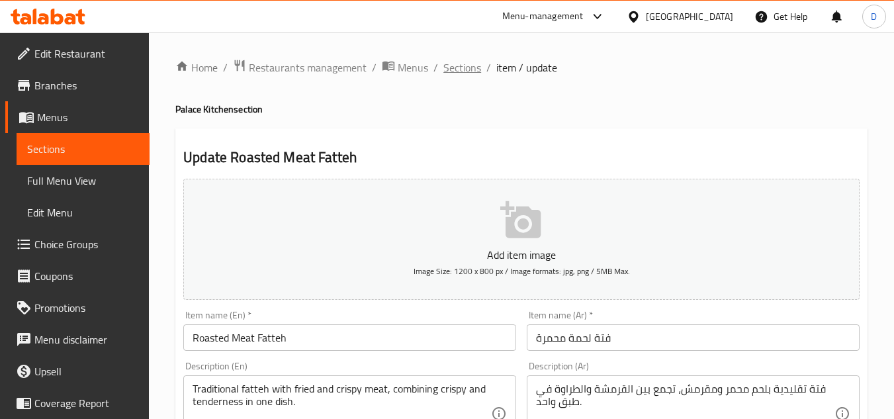
click at [463, 73] on span "Sections" at bounding box center [462, 68] width 38 height 16
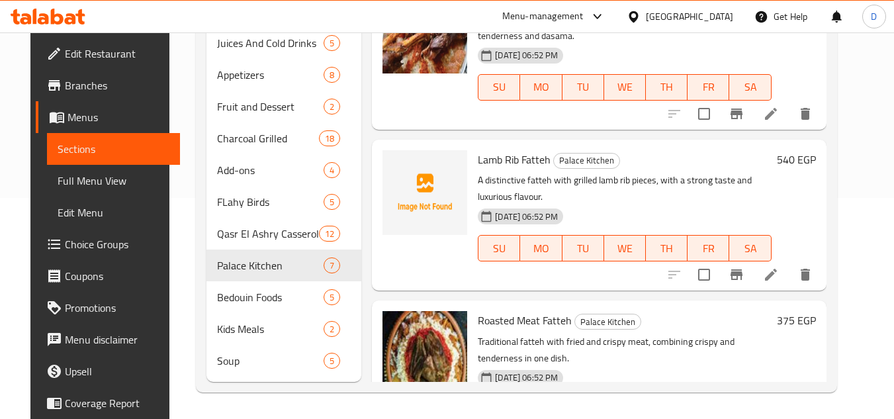
scroll to position [444, 0]
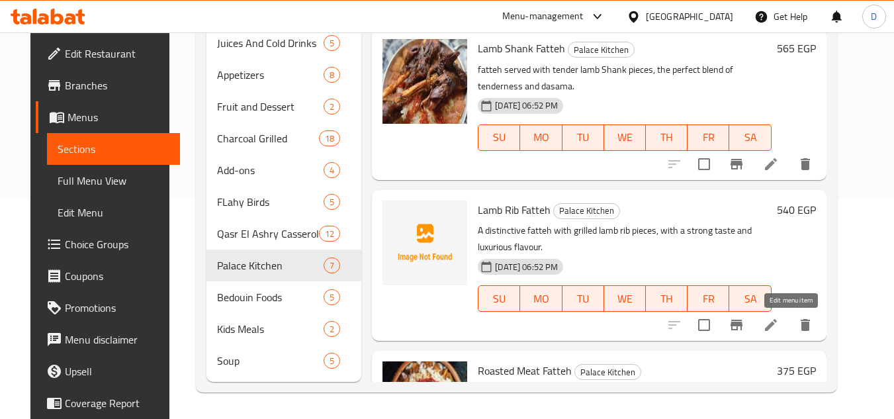
click at [778, 321] on icon at bounding box center [771, 325] width 16 height 16
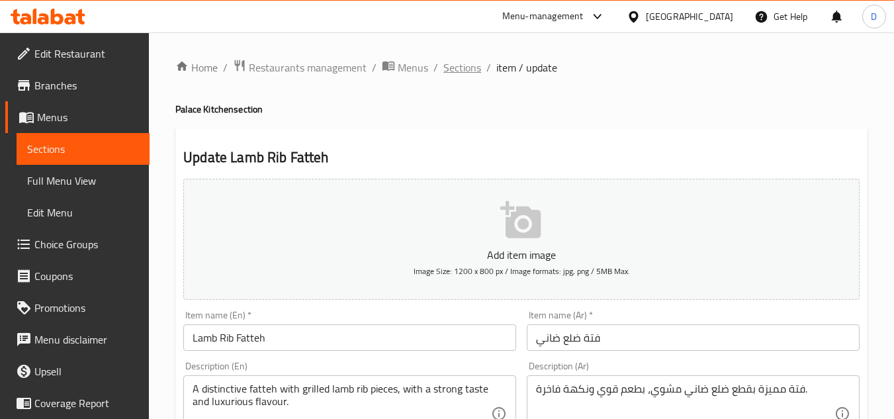
click at [460, 67] on span "Sections" at bounding box center [462, 68] width 38 height 16
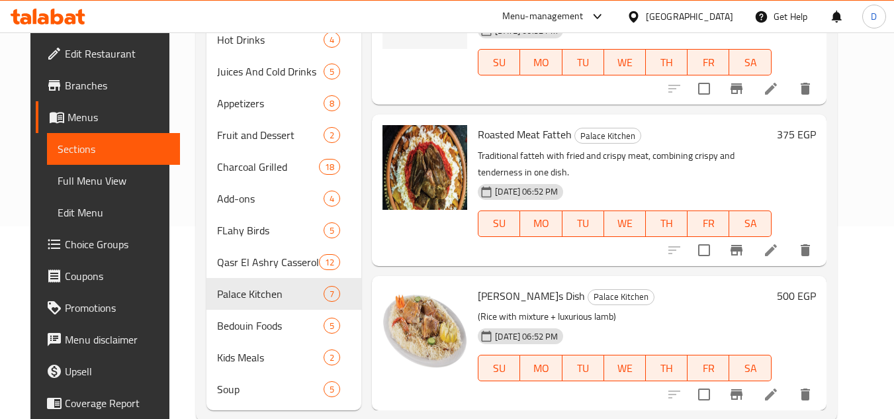
scroll to position [221, 0]
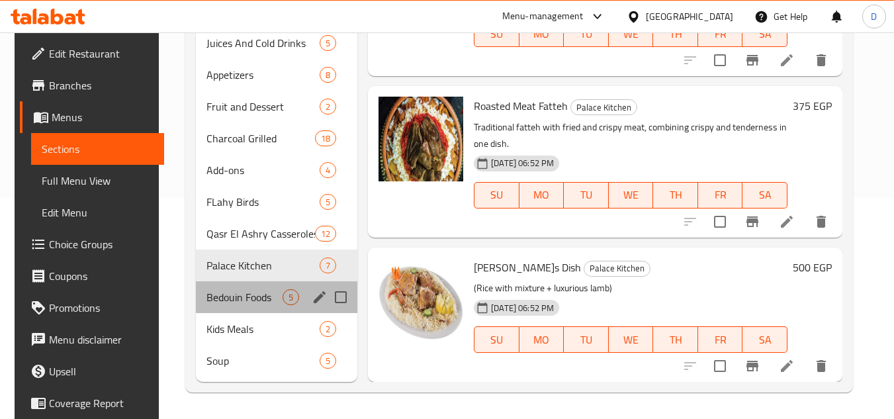
click at [257, 305] on div "Bedouin Foods 5" at bounding box center [276, 297] width 161 height 32
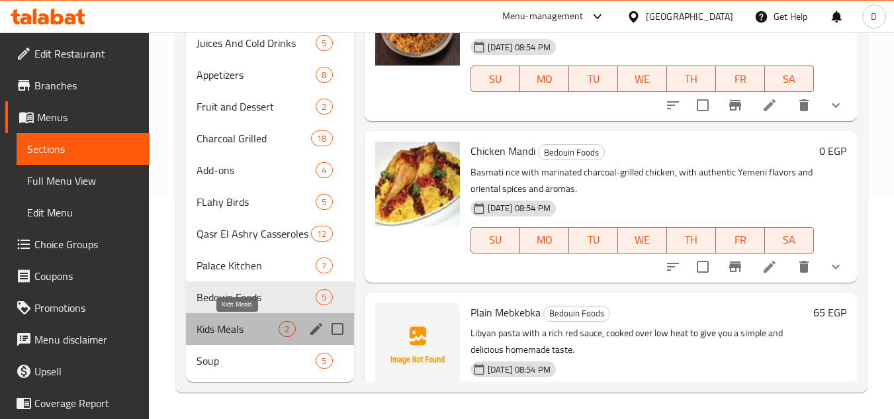
click at [265, 331] on span "Kids Meals" at bounding box center [237, 329] width 82 height 16
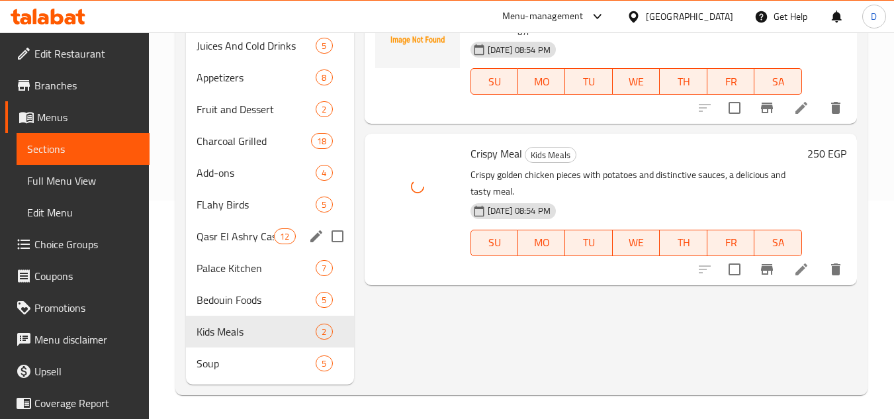
scroll to position [221, 0]
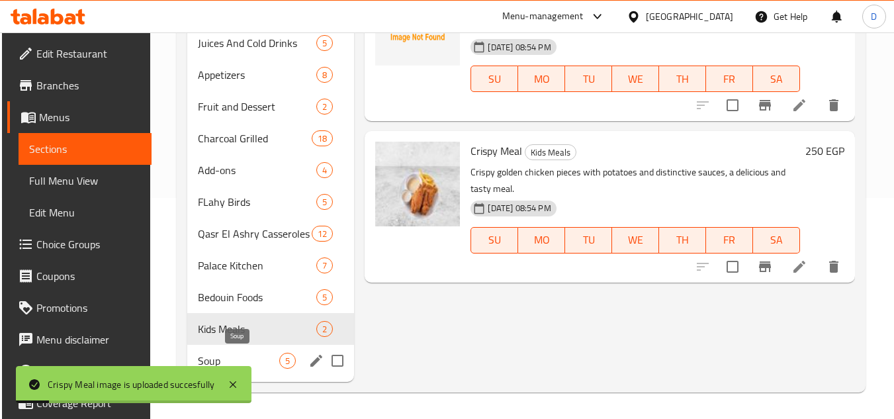
click at [272, 358] on span "Soup" at bounding box center [238, 361] width 81 height 16
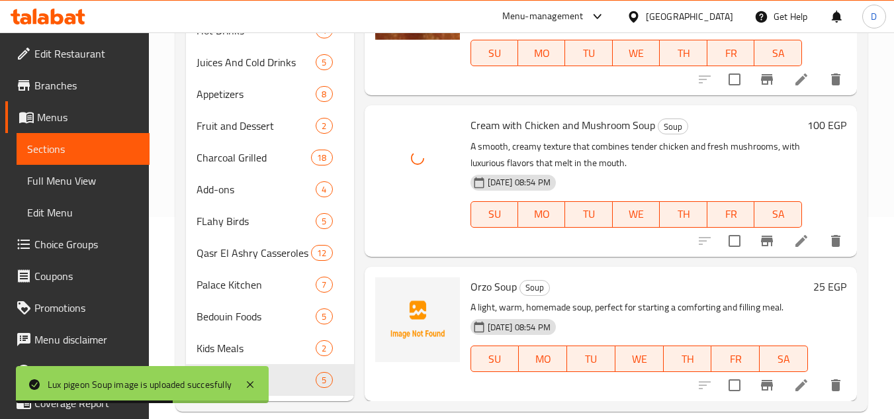
scroll to position [221, 0]
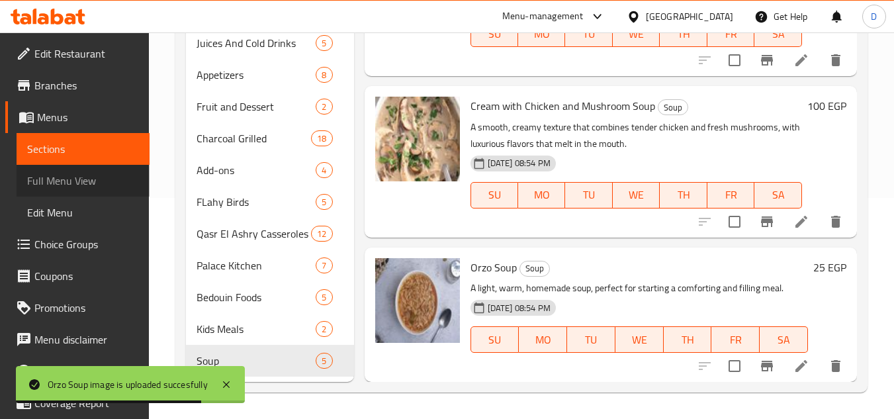
click at [86, 182] on span "Full Menu View" at bounding box center [83, 181] width 112 height 16
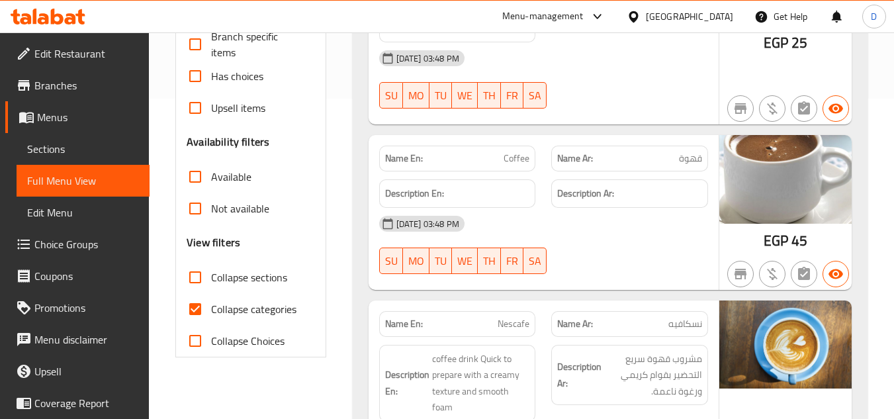
scroll to position [353, 0]
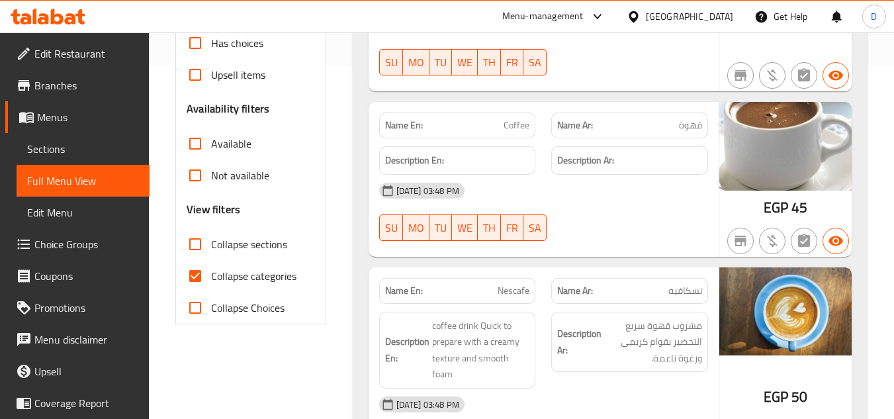
click at [247, 272] on span "Collapse categories" at bounding box center [253, 276] width 85 height 16
click at [211, 272] on input "Collapse categories" at bounding box center [195, 276] width 32 height 32
checkbox input "false"
click at [251, 243] on span "Collapse sections" at bounding box center [249, 244] width 76 height 16
click at [211, 243] on input "Collapse sections" at bounding box center [195, 244] width 32 height 32
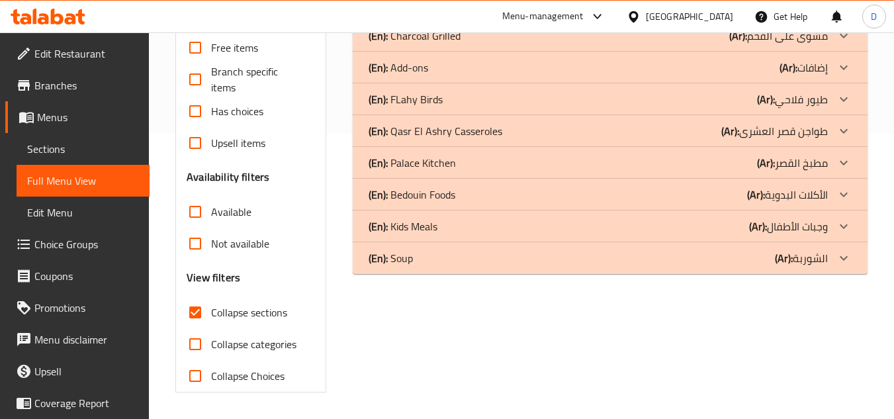
scroll to position [285, 0]
click at [261, 313] on span "Collapse sections" at bounding box center [249, 312] width 76 height 16
click at [211, 313] on input "Collapse sections" at bounding box center [195, 312] width 32 height 32
checkbox input "false"
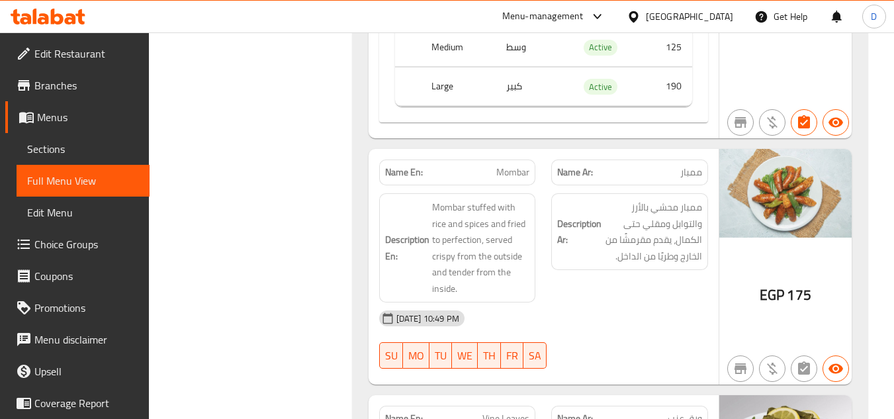
scroll to position [0, 0]
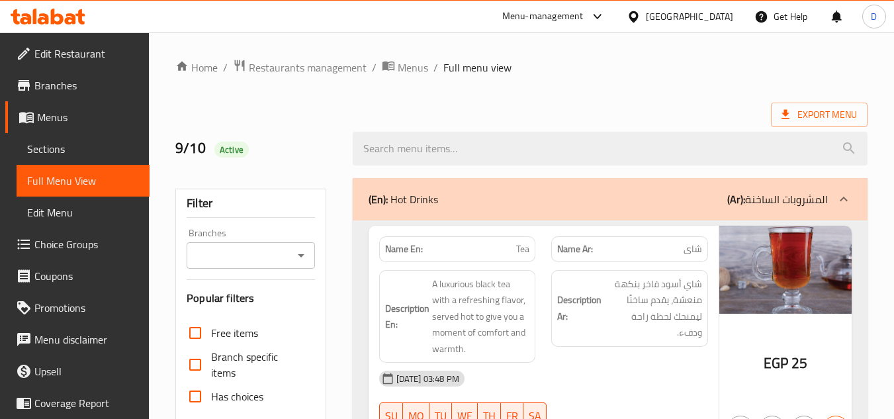
drag, startPoint x: 584, startPoint y: 261, endPoint x: 598, endPoint y: -58, distance: 319.1
click at [70, 151] on span "Sections" at bounding box center [83, 149] width 112 height 16
